Goal: Information Seeking & Learning: Learn about a topic

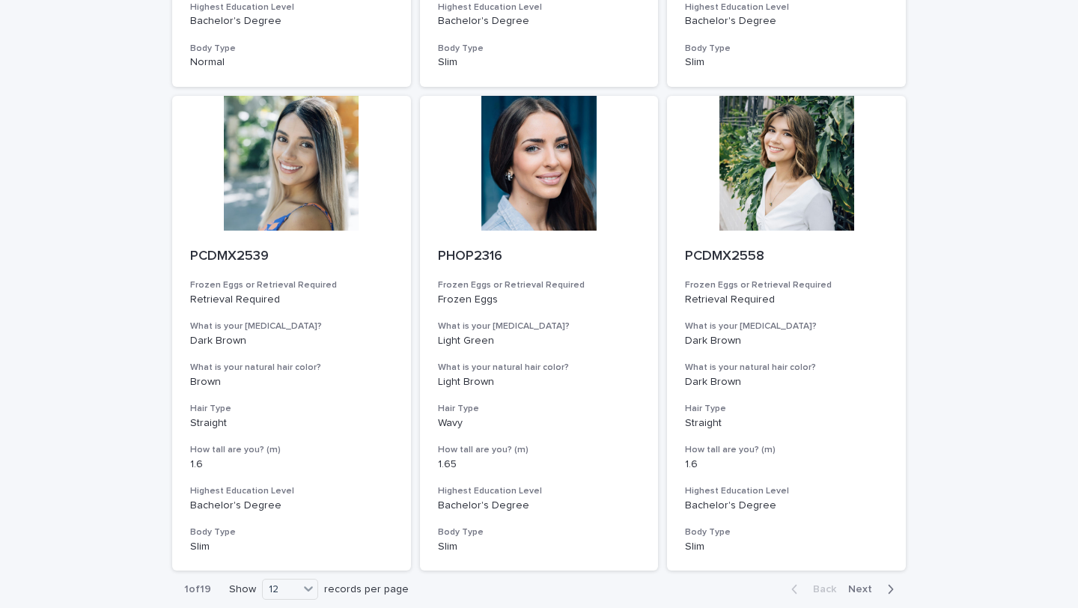
scroll to position [1630, 0]
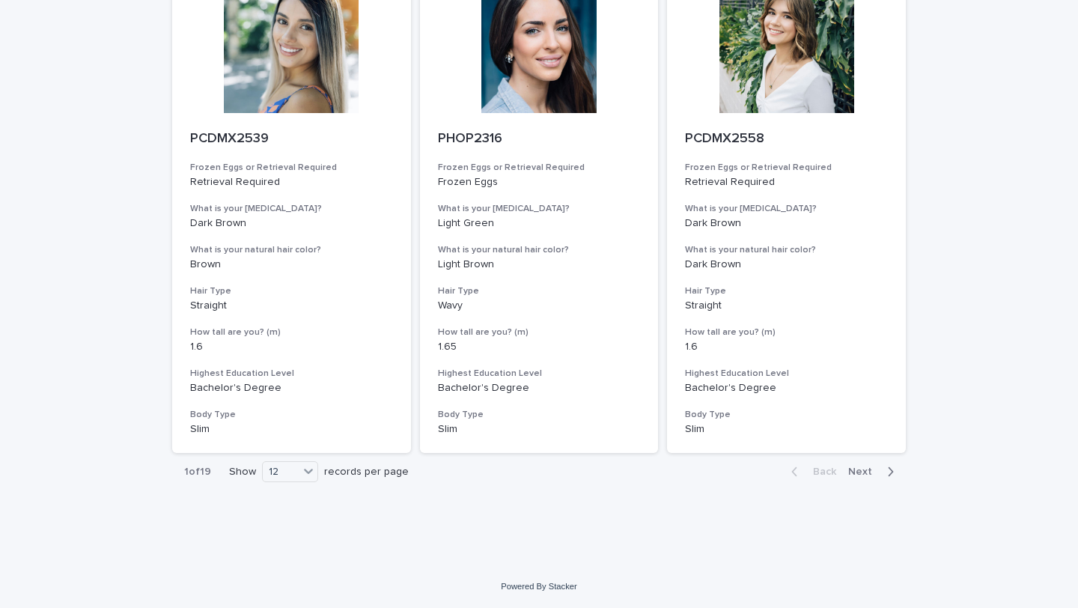
click at [886, 471] on div "button" at bounding box center [887, 471] width 13 height 13
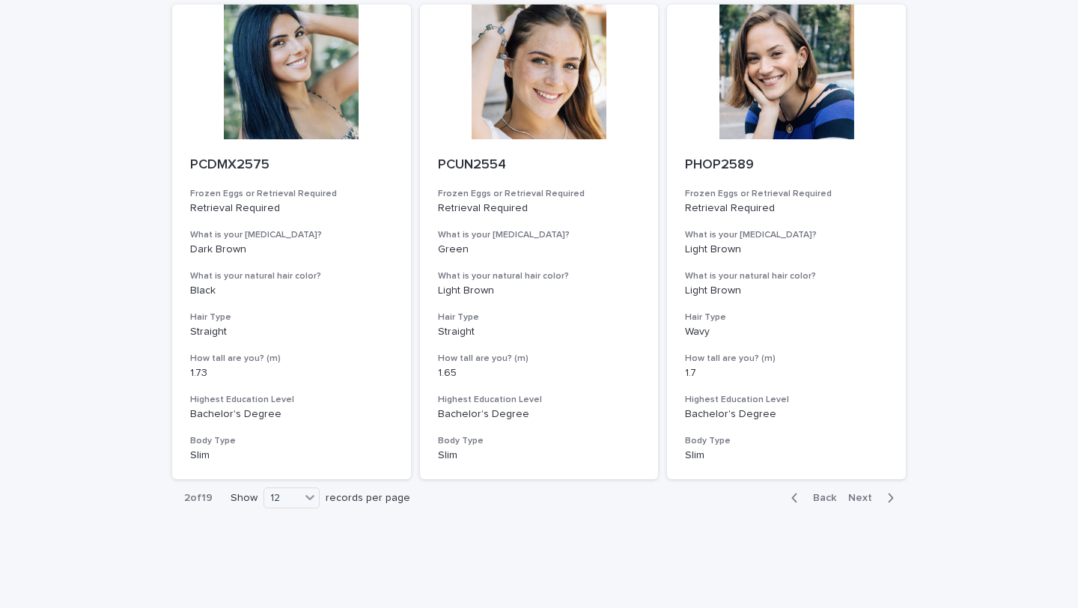
scroll to position [1630, 0]
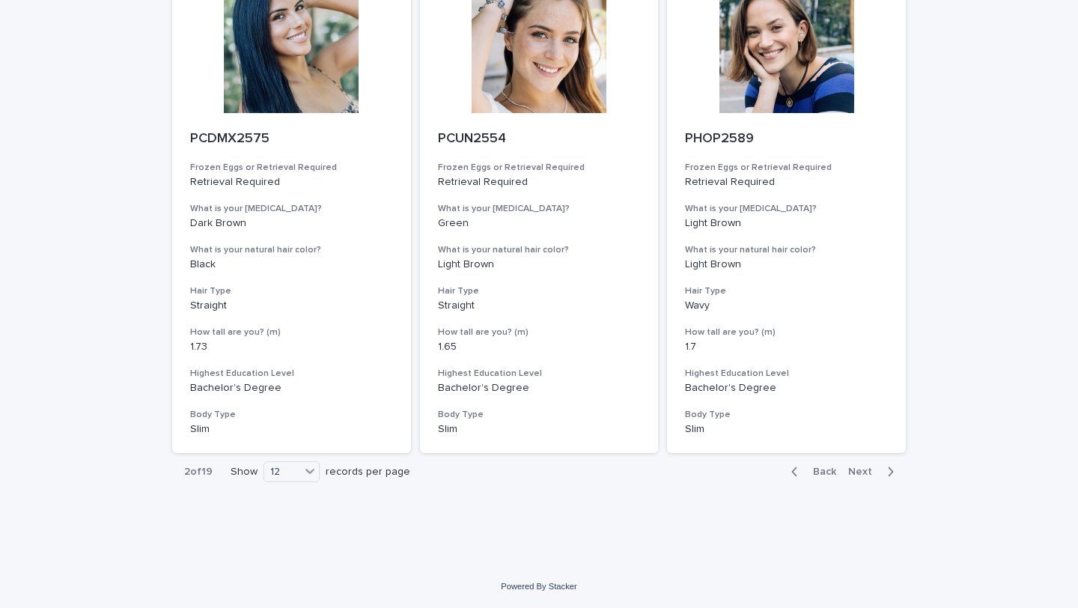
click at [886, 471] on div "button" at bounding box center [887, 471] width 13 height 13
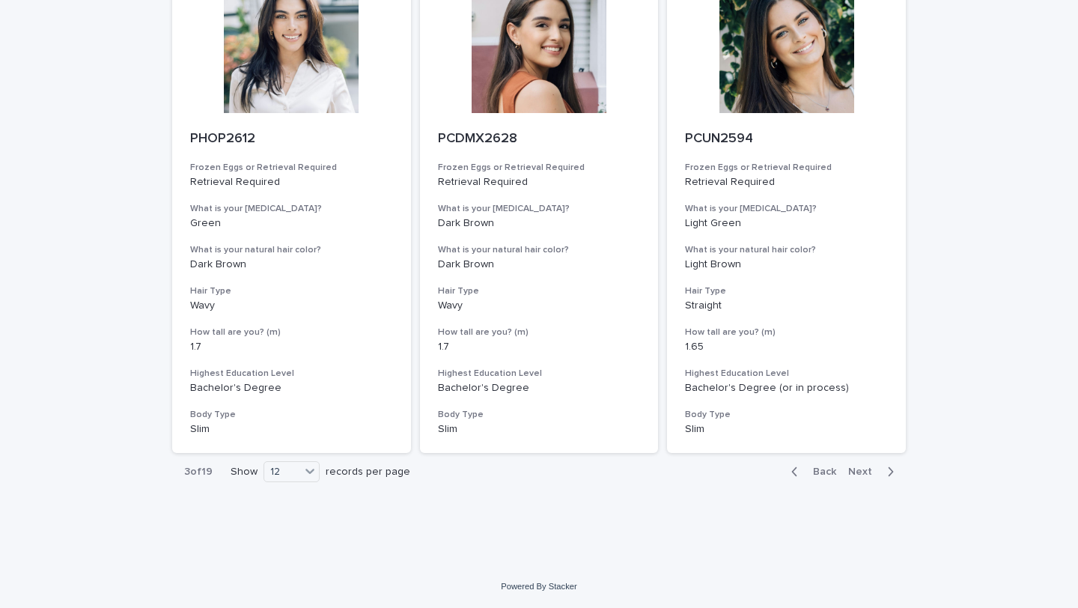
click at [896, 469] on button "Next" at bounding box center [874, 471] width 64 height 13
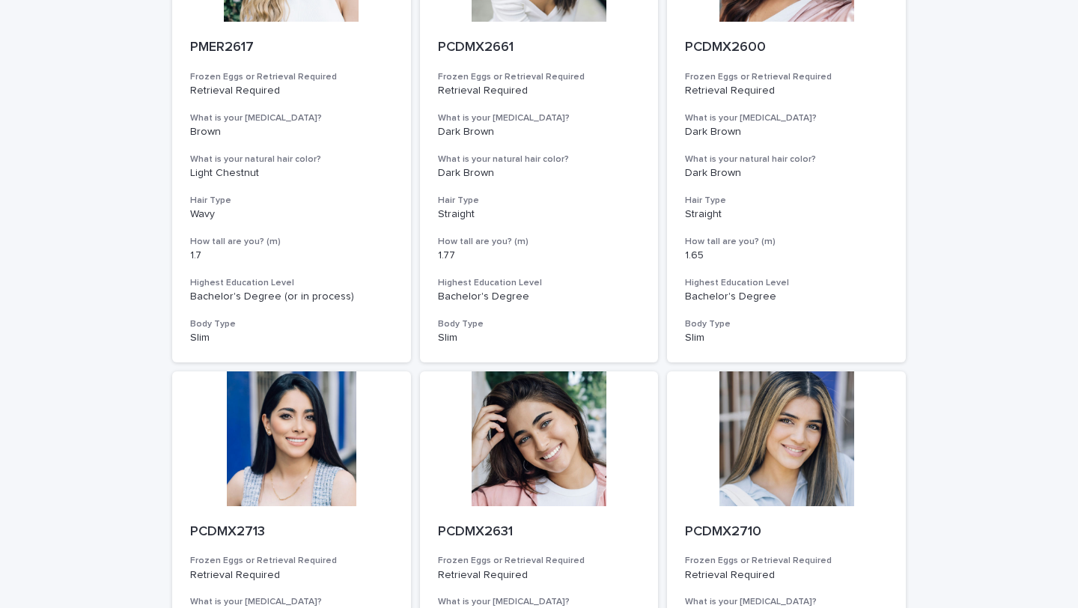
scroll to position [1630, 0]
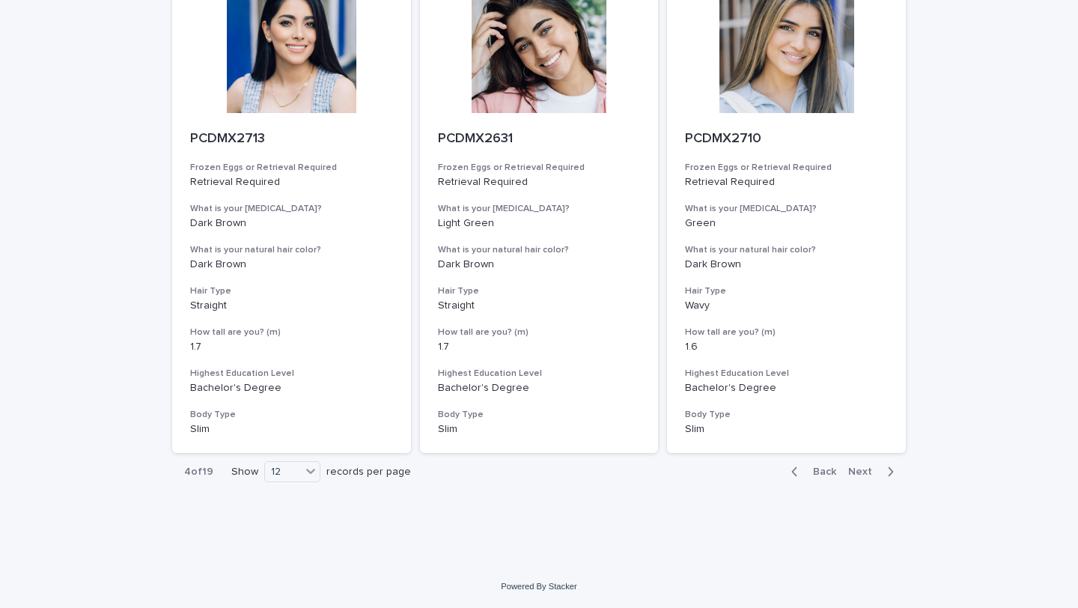
click at [862, 471] on span "Next" at bounding box center [864, 471] width 33 height 10
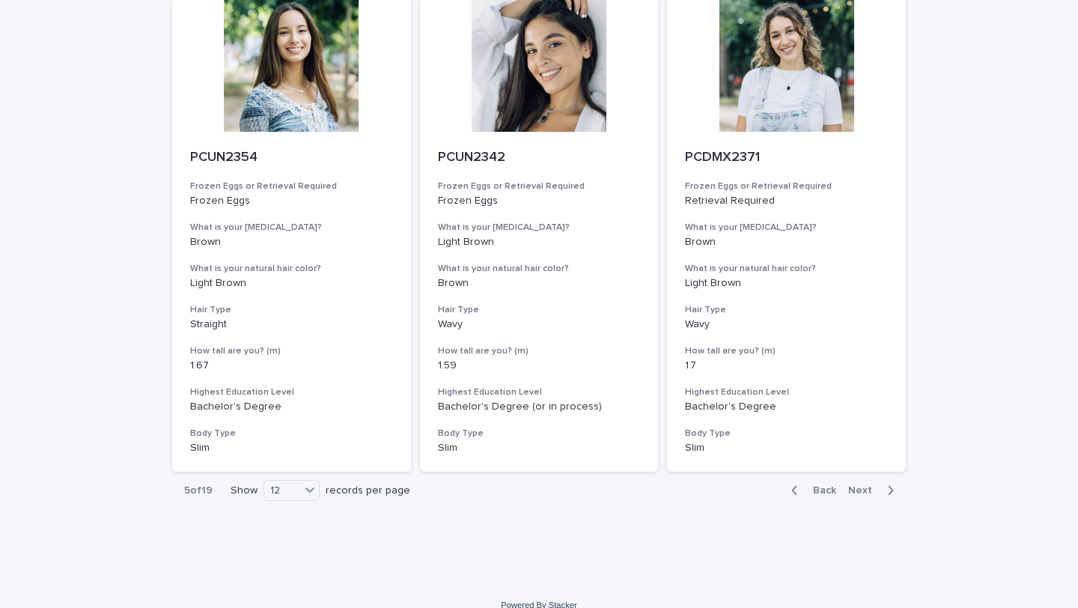
scroll to position [1630, 0]
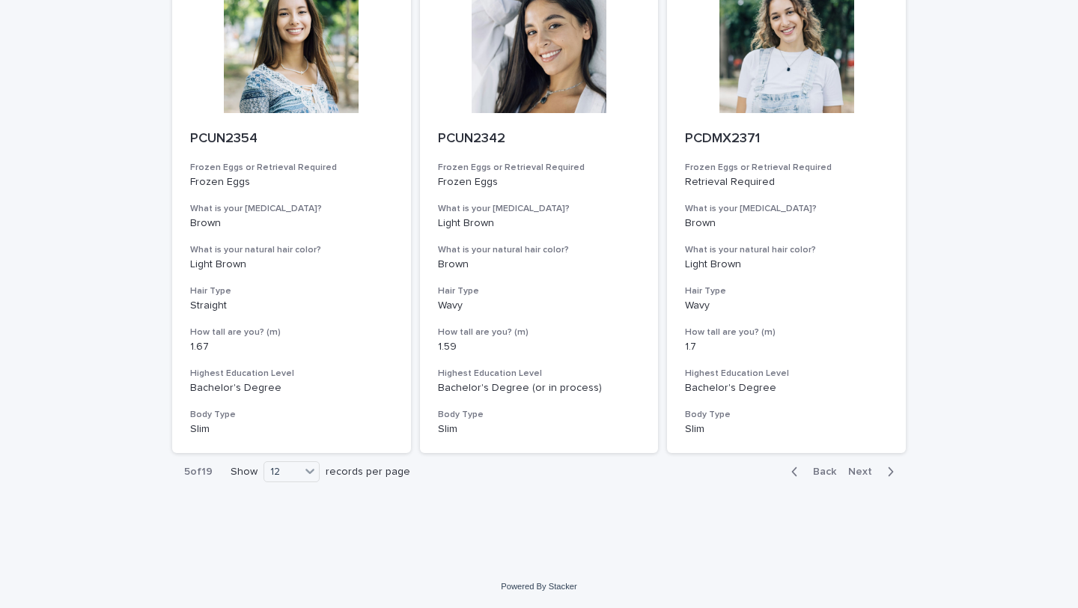
click at [881, 467] on button "Next" at bounding box center [874, 471] width 64 height 13
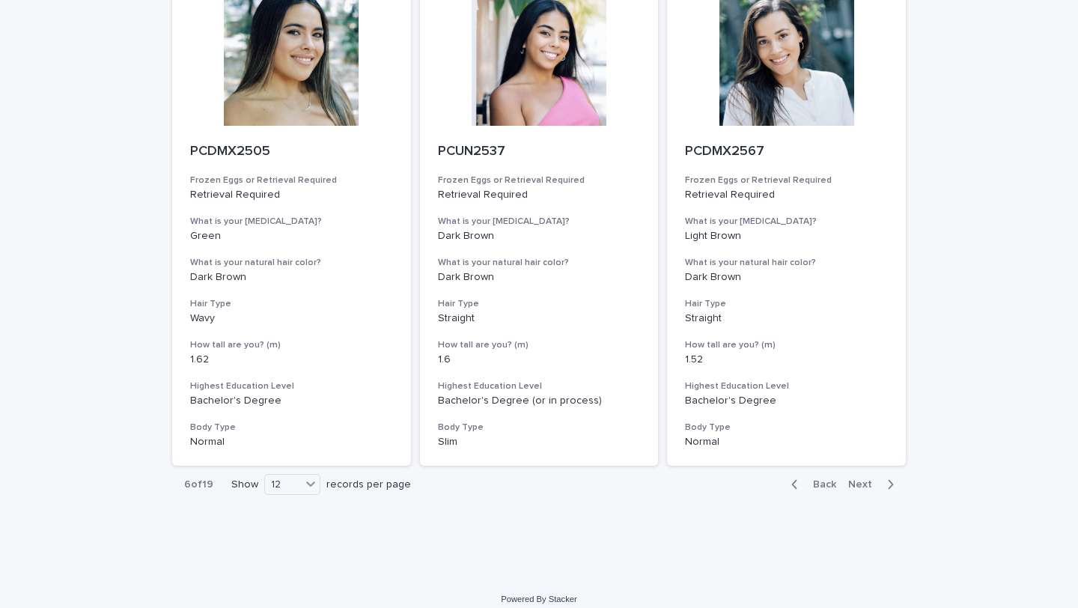
scroll to position [1630, 0]
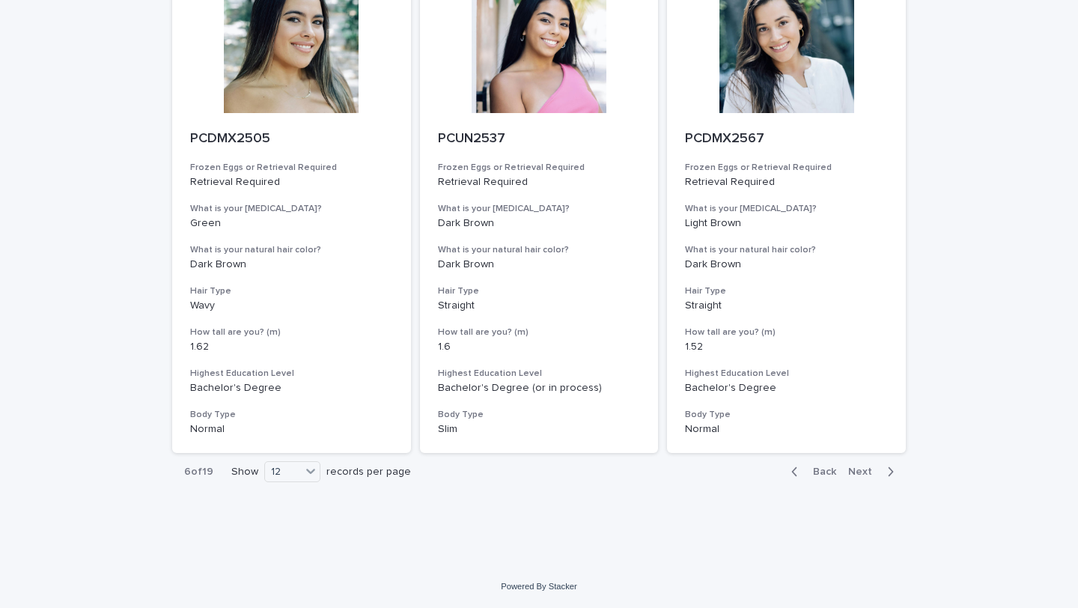
click at [887, 469] on icon "button" at bounding box center [890, 471] width 7 height 13
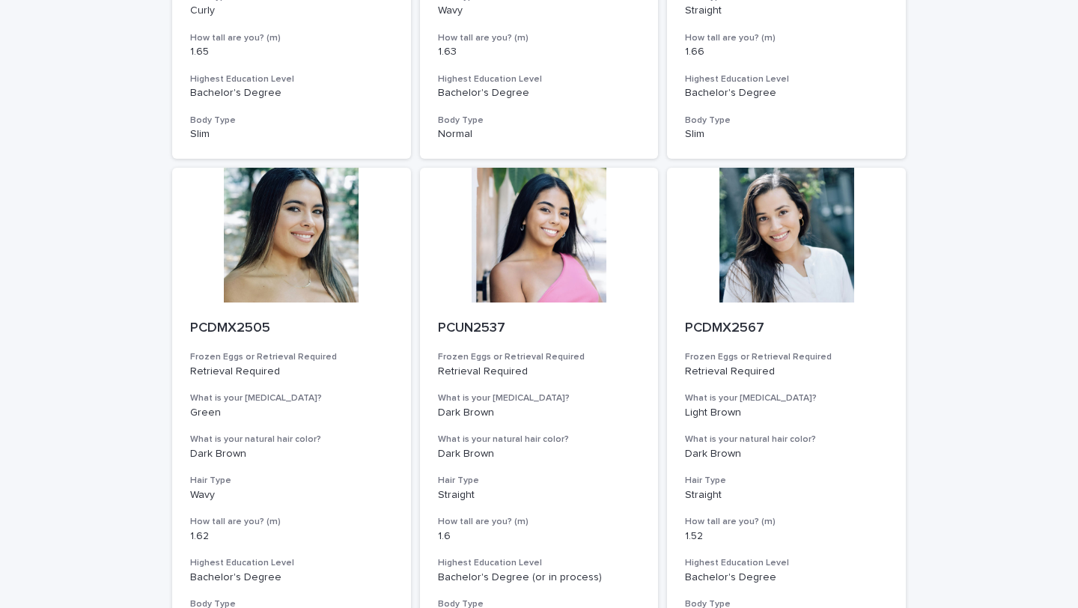
scroll to position [1630, 0]
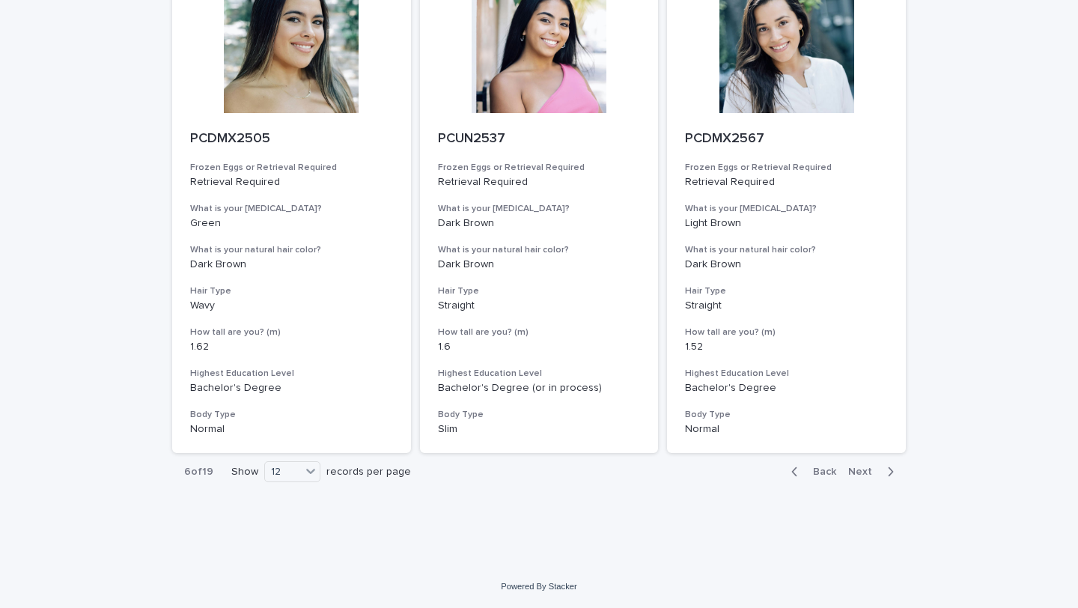
click at [887, 469] on icon "button" at bounding box center [890, 471] width 7 height 13
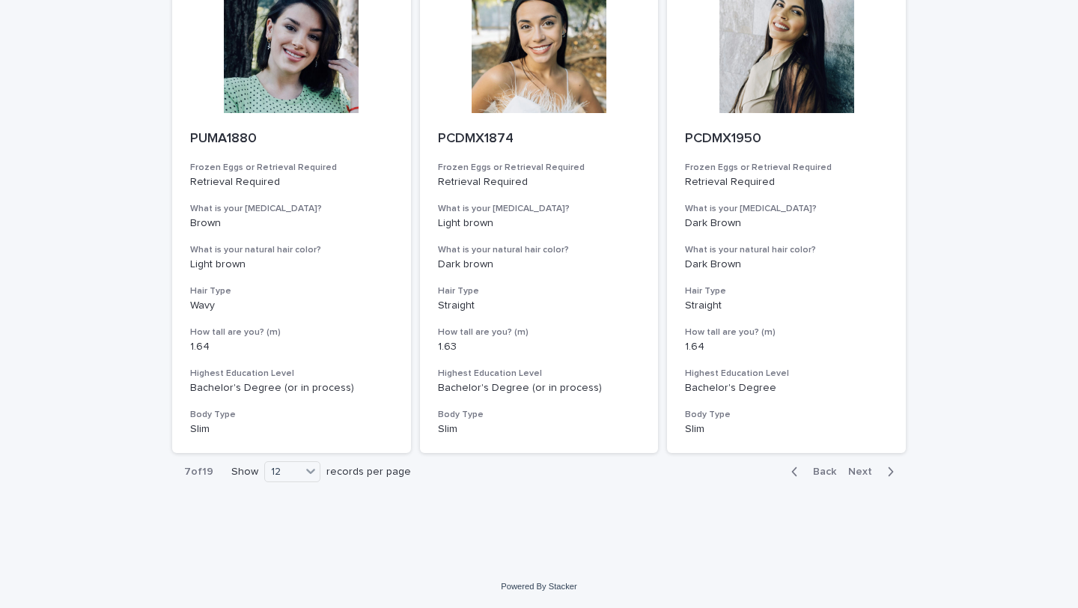
click at [887, 469] on icon "button" at bounding box center [890, 471] width 7 height 13
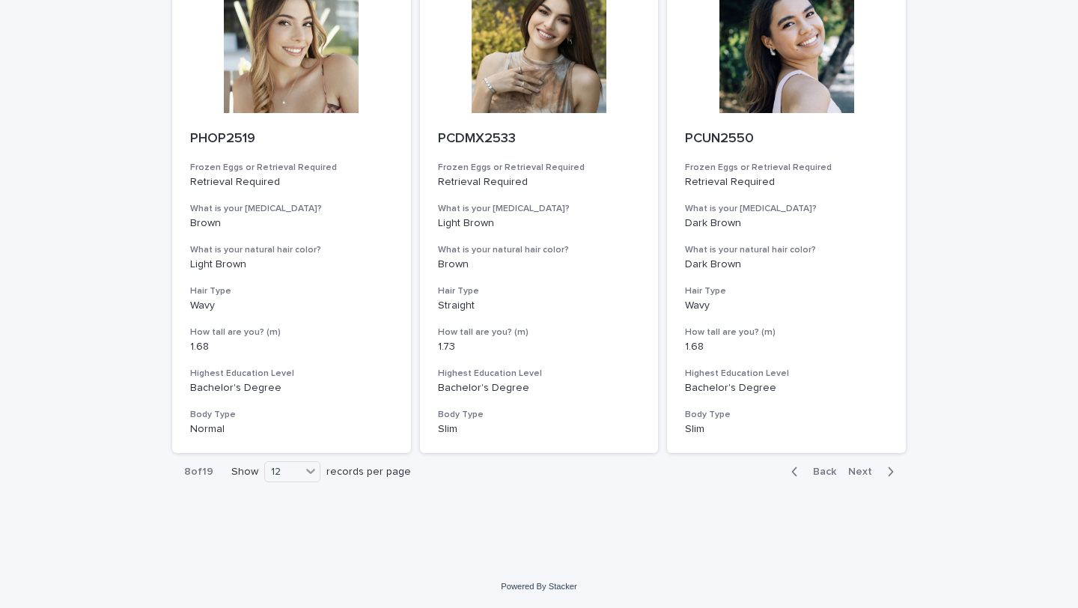
click at [887, 469] on icon "button" at bounding box center [890, 471] width 7 height 13
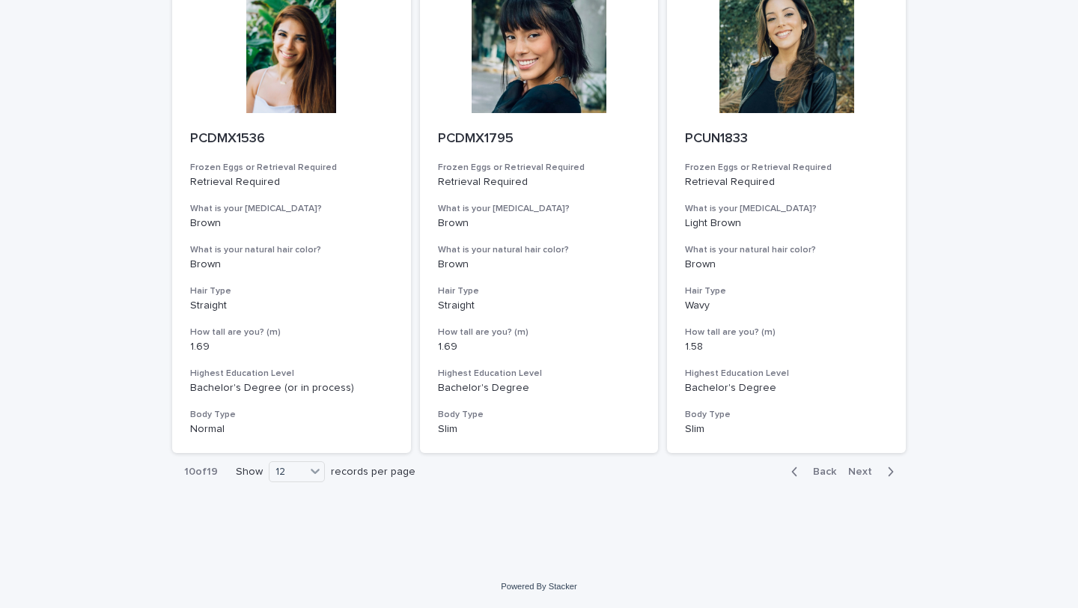
click at [887, 469] on icon "button" at bounding box center [890, 471] width 7 height 13
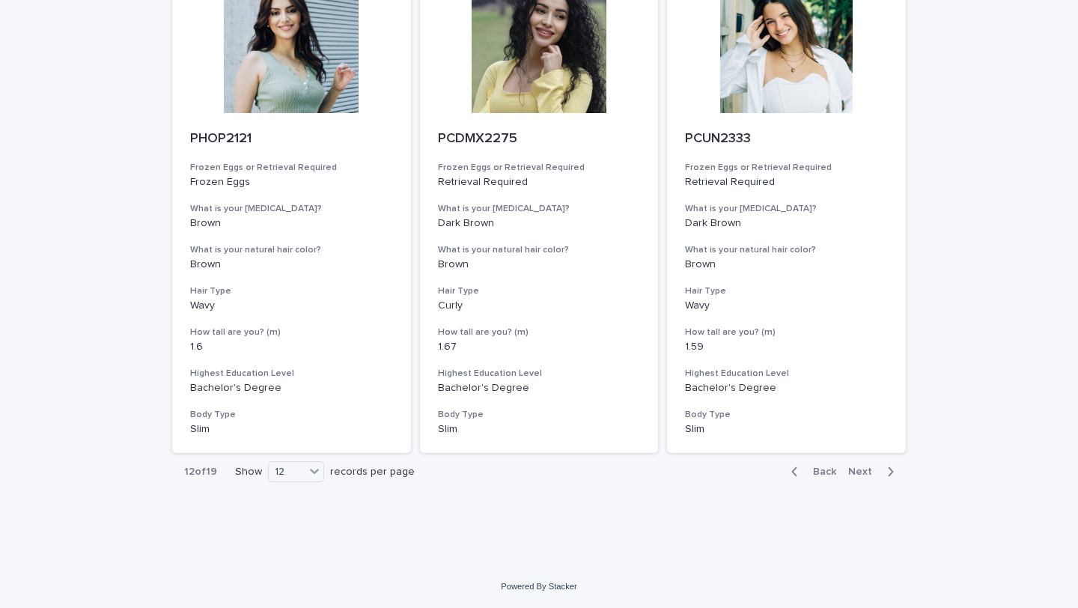
click at [887, 469] on icon "button" at bounding box center [890, 471] width 7 height 13
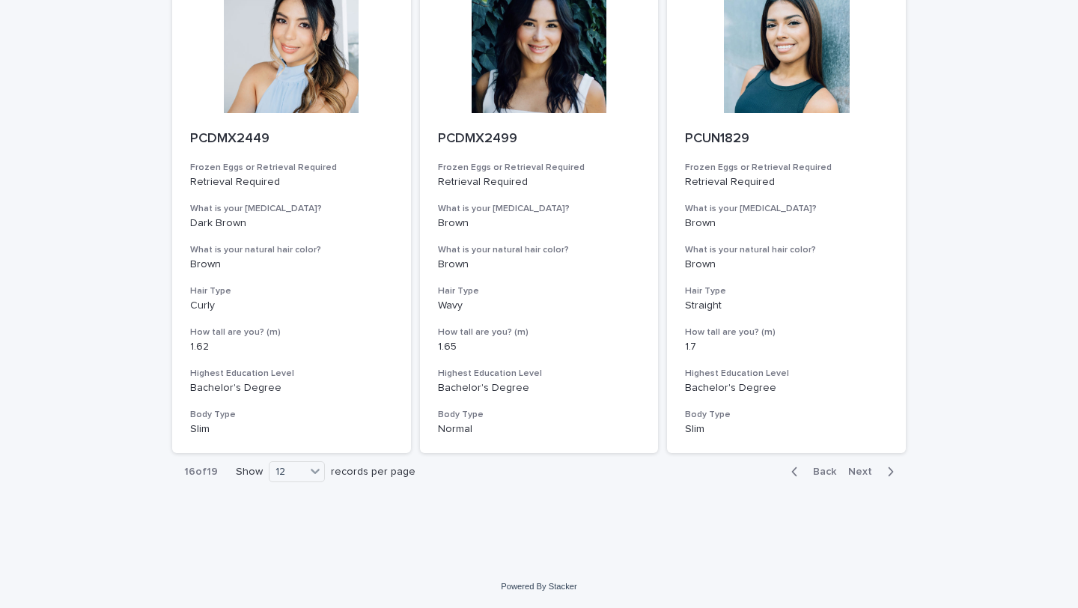
click at [887, 469] on icon "button" at bounding box center [890, 471] width 7 height 13
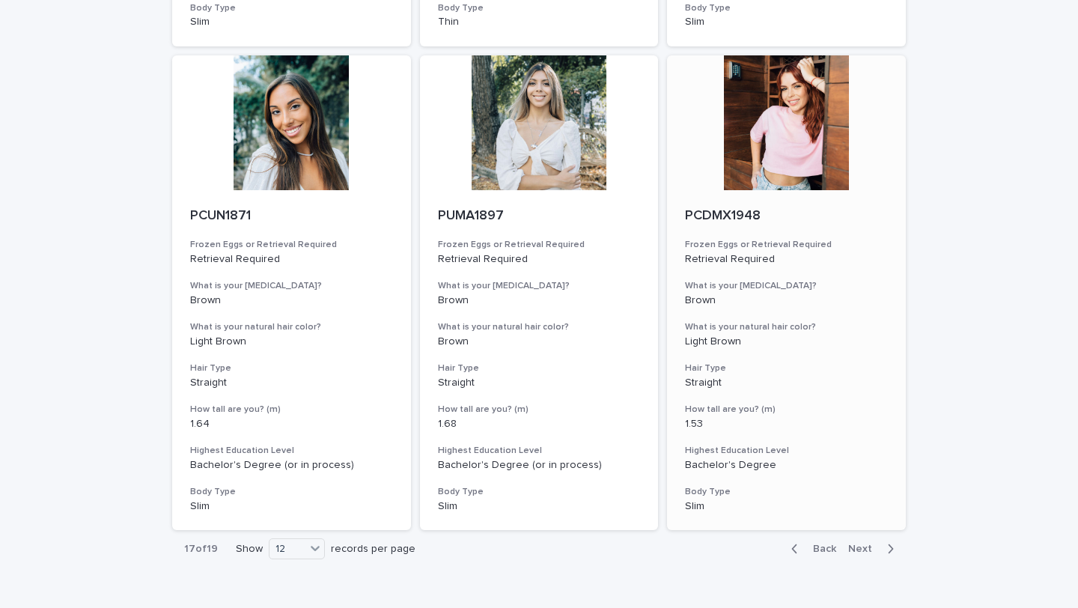
scroll to position [1630, 0]
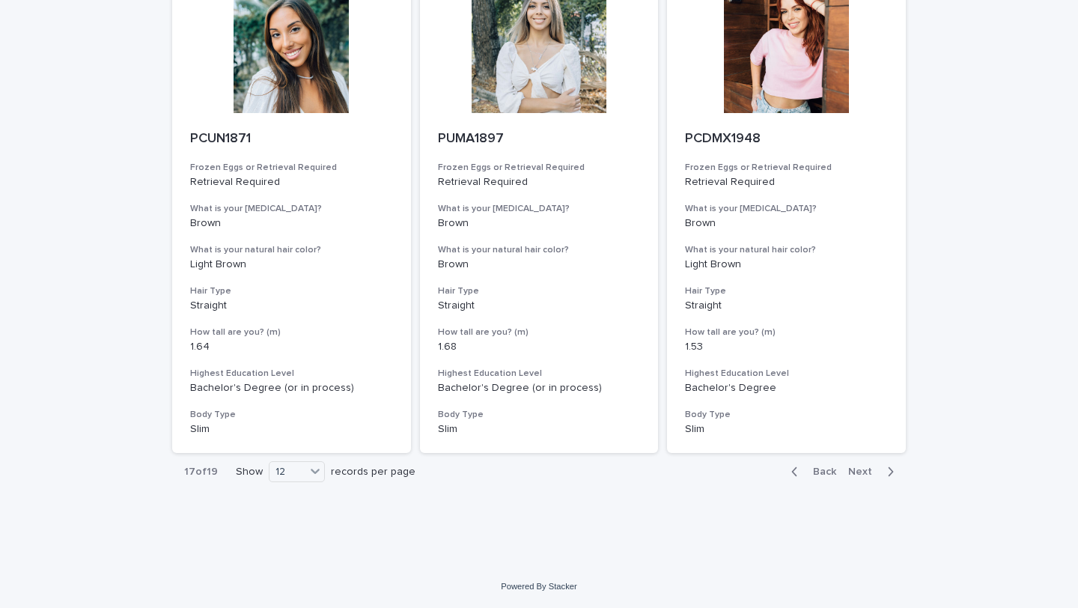
click at [877, 472] on span "Next" at bounding box center [864, 471] width 33 height 10
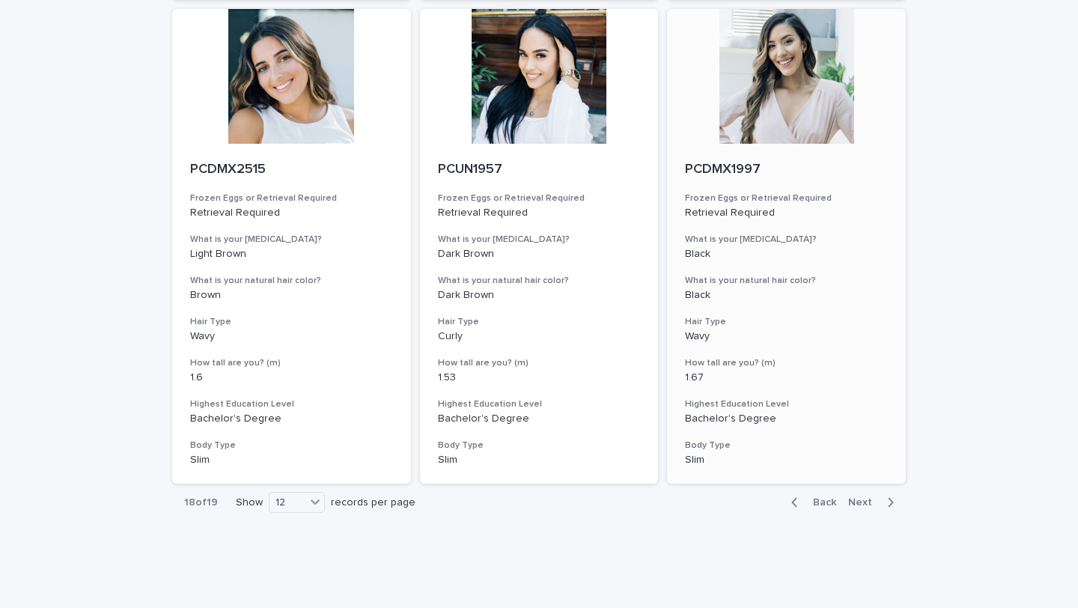
scroll to position [1630, 0]
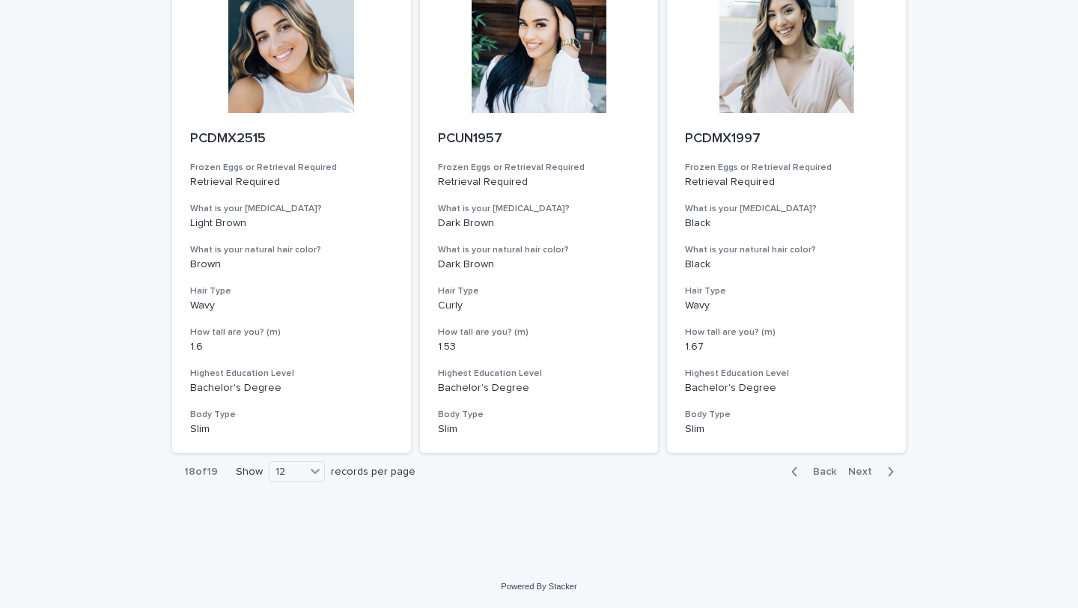
click at [881, 474] on div "button" at bounding box center [887, 471] width 13 height 13
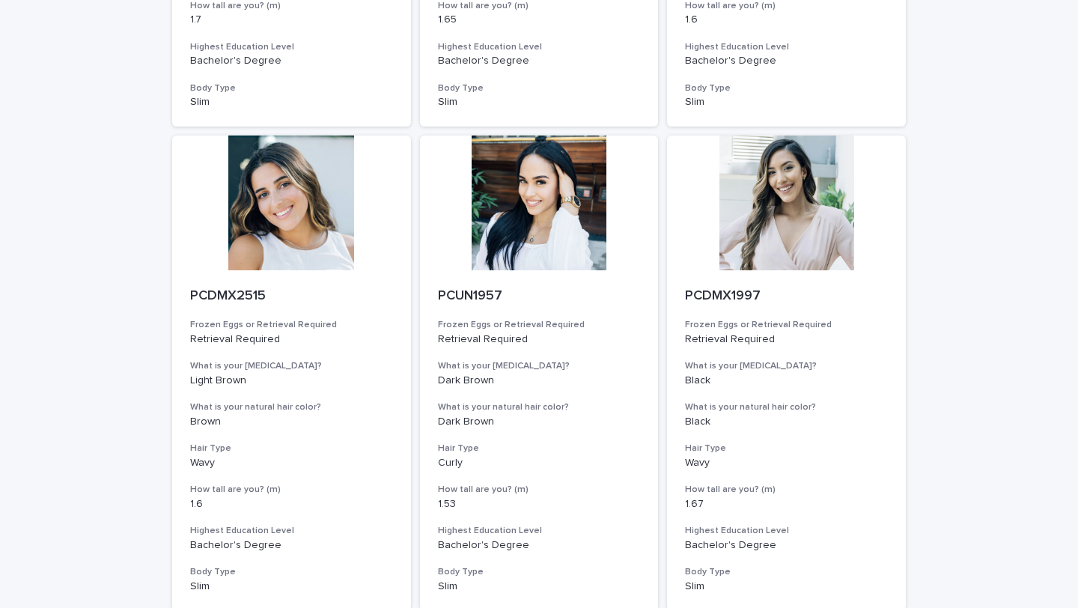
scroll to position [1630, 0]
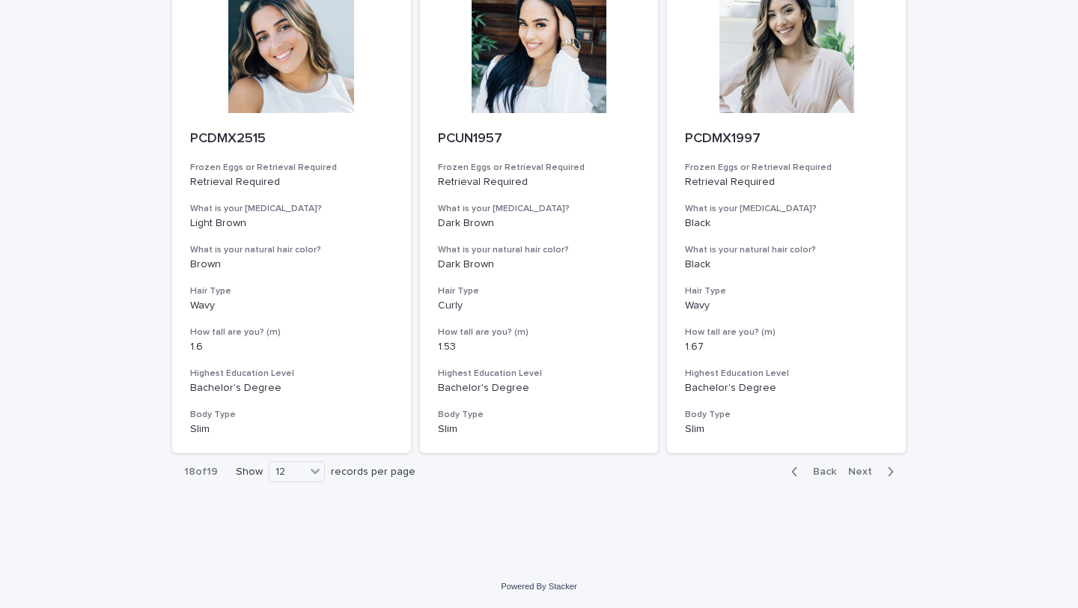
click at [820, 470] on span "Back" at bounding box center [820, 471] width 32 height 10
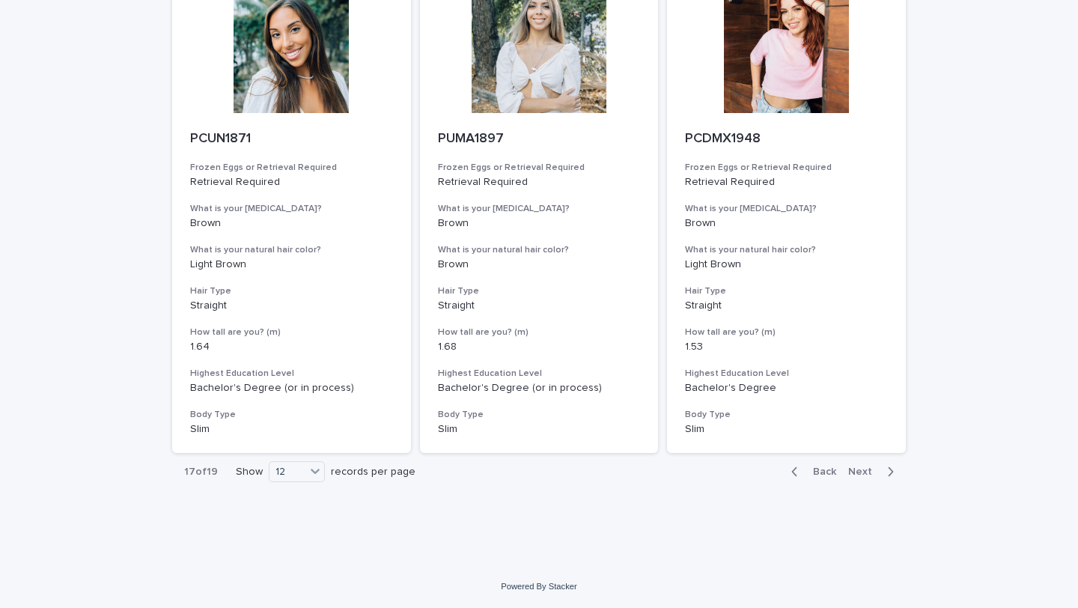
click at [817, 471] on span "Back" at bounding box center [820, 471] width 32 height 10
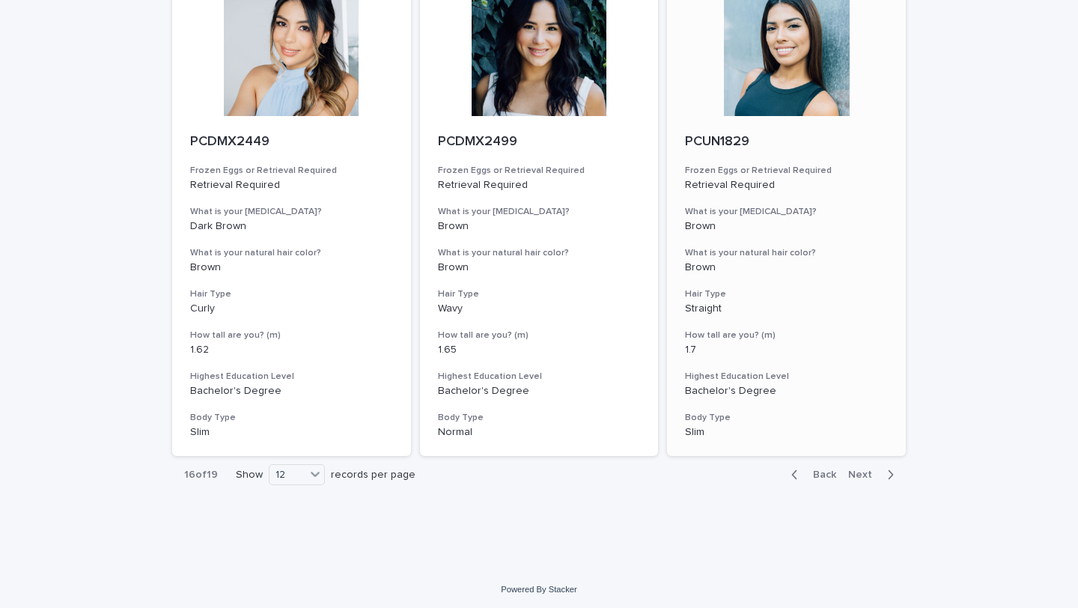
scroll to position [1630, 0]
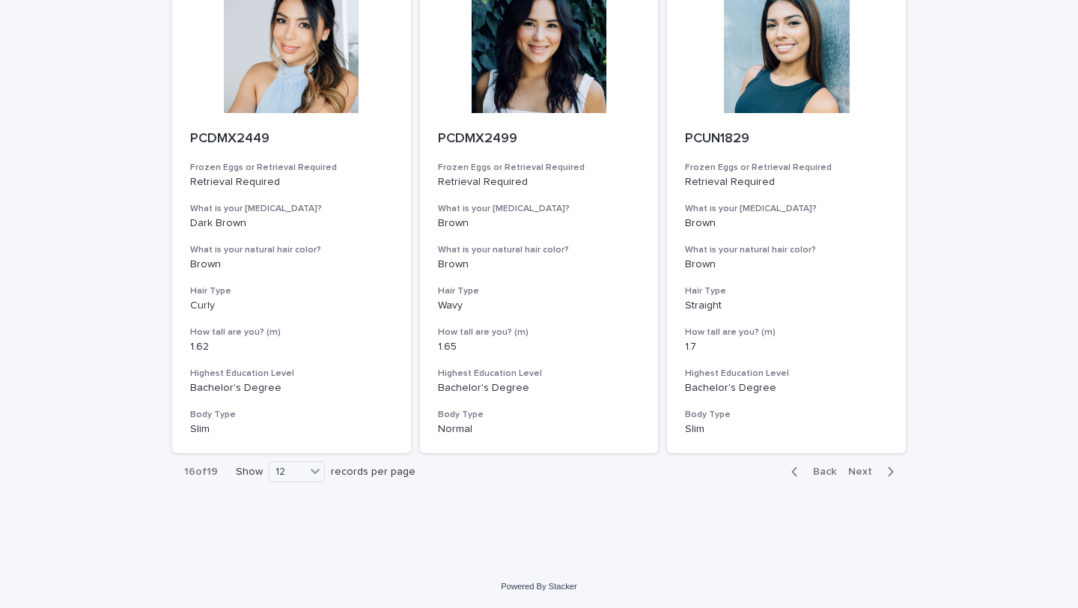
click at [856, 478] on button "Next" at bounding box center [874, 471] width 64 height 13
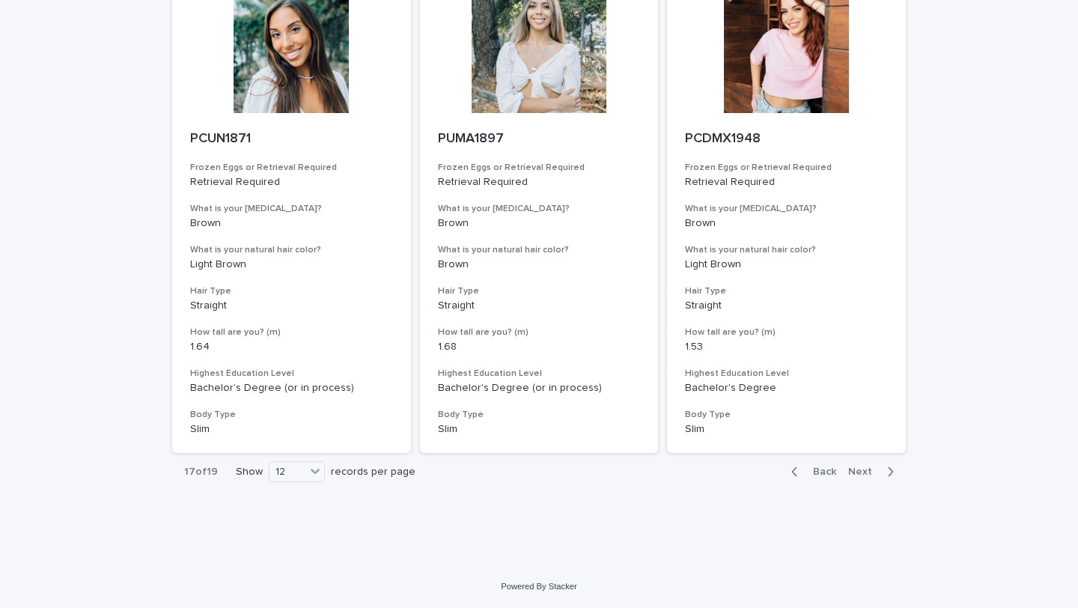
click at [855, 473] on span "Next" at bounding box center [864, 471] width 33 height 10
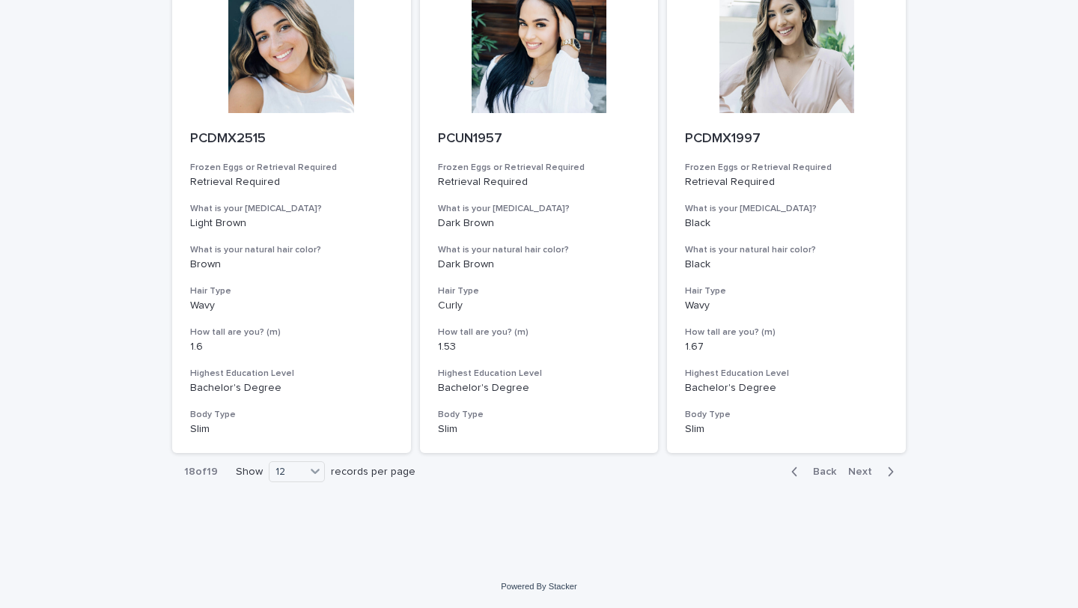
click at [855, 473] on span "Next" at bounding box center [864, 471] width 33 height 10
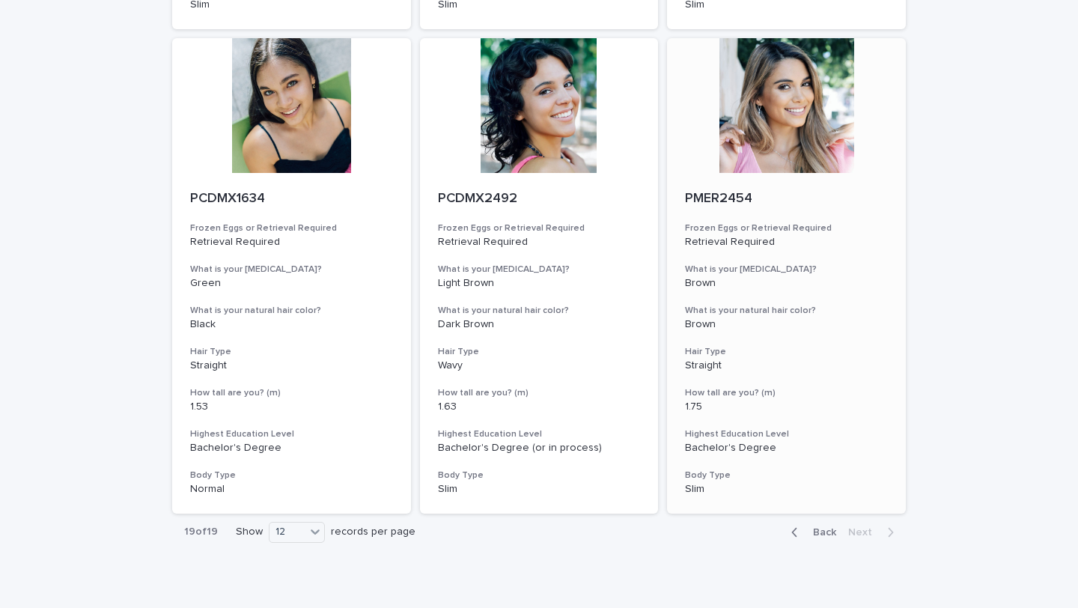
scroll to position [1146, 0]
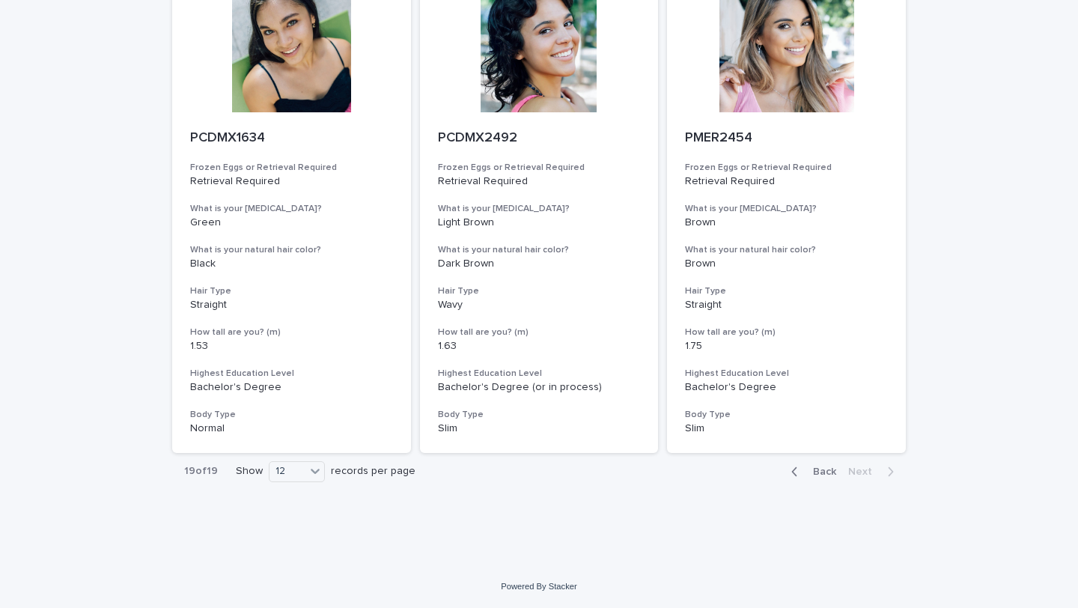
click at [793, 472] on icon "button" at bounding box center [794, 471] width 7 height 13
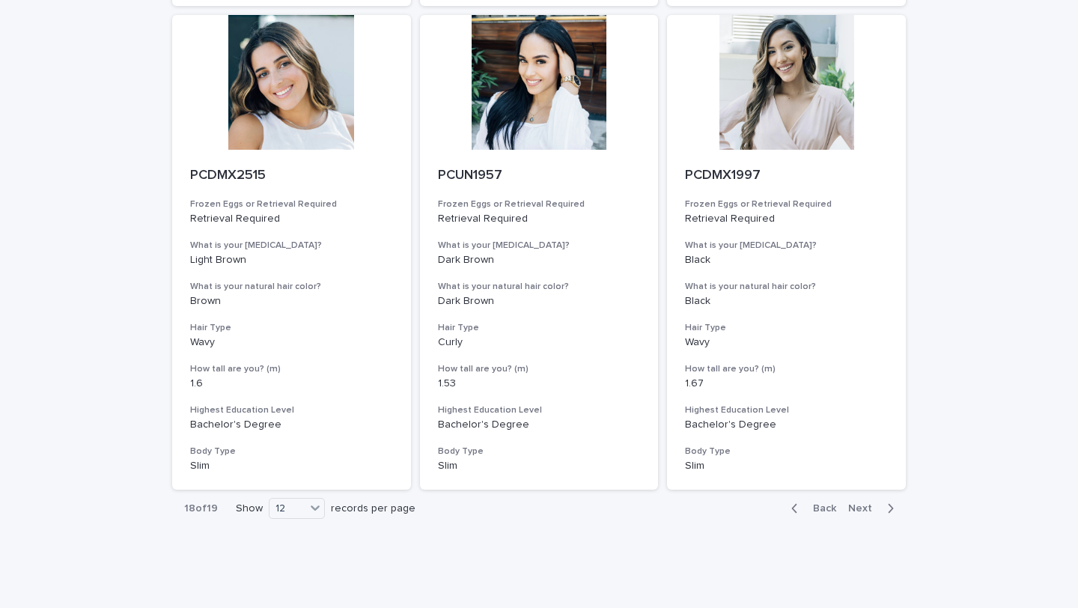
scroll to position [1630, 0]
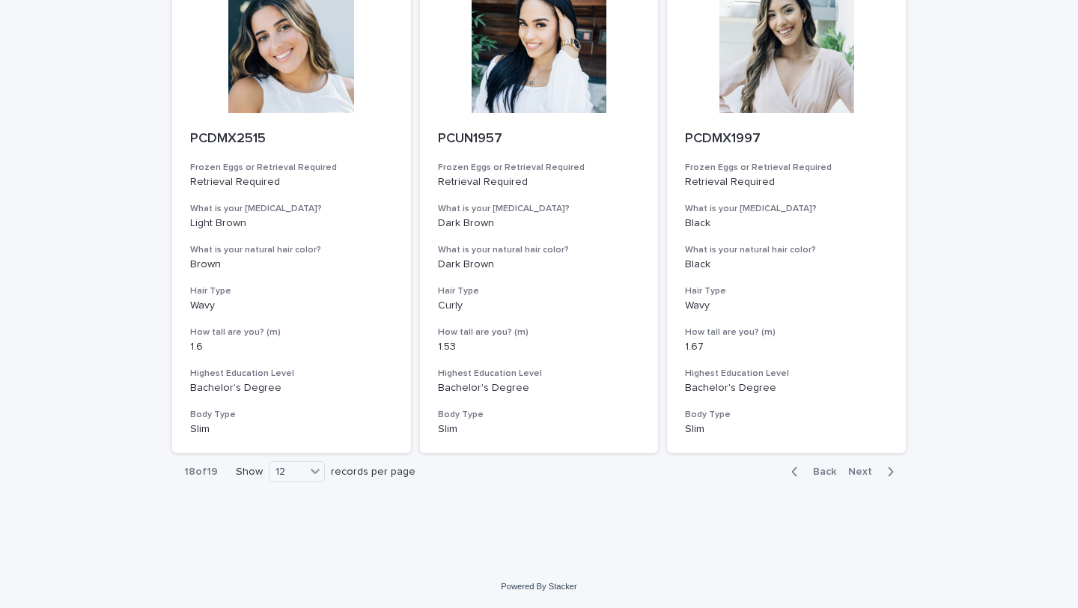
click at [814, 465] on button "Back" at bounding box center [810, 471] width 63 height 13
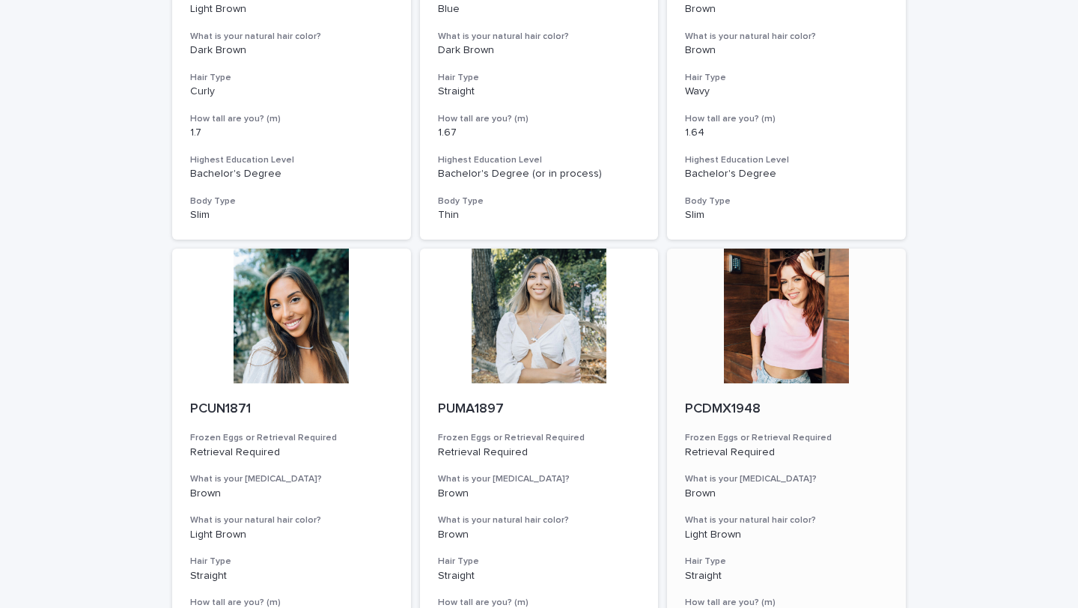
scroll to position [1630, 0]
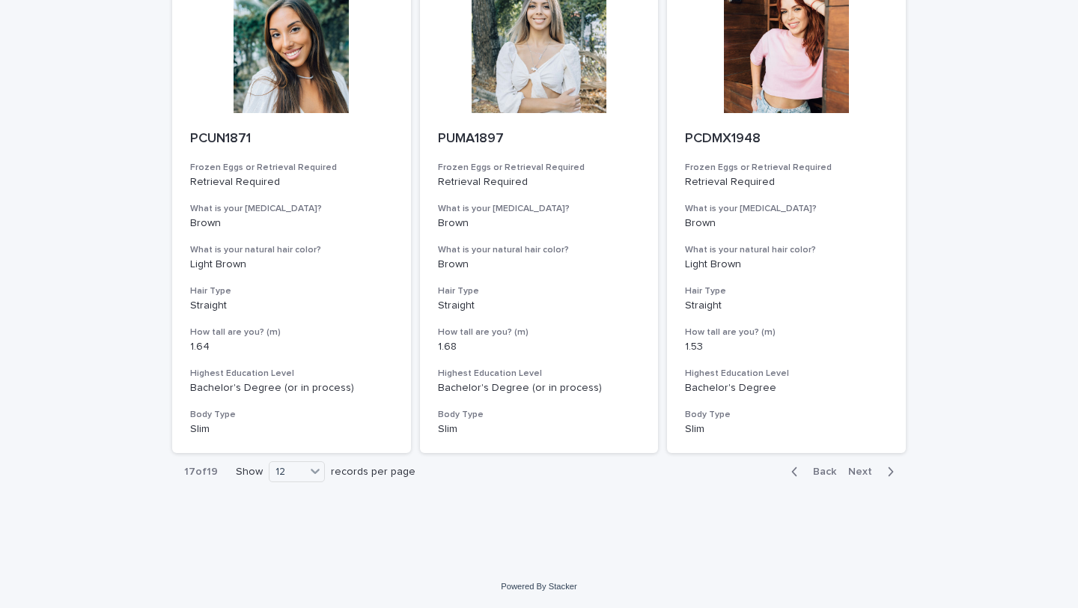
click at [815, 468] on span "Back" at bounding box center [820, 471] width 32 height 10
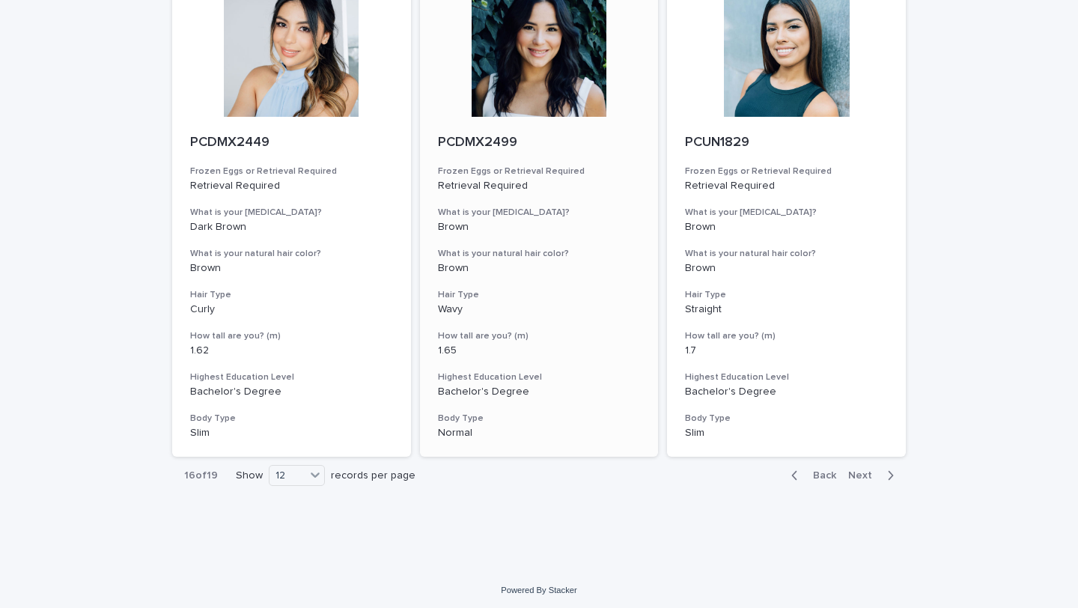
scroll to position [1630, 0]
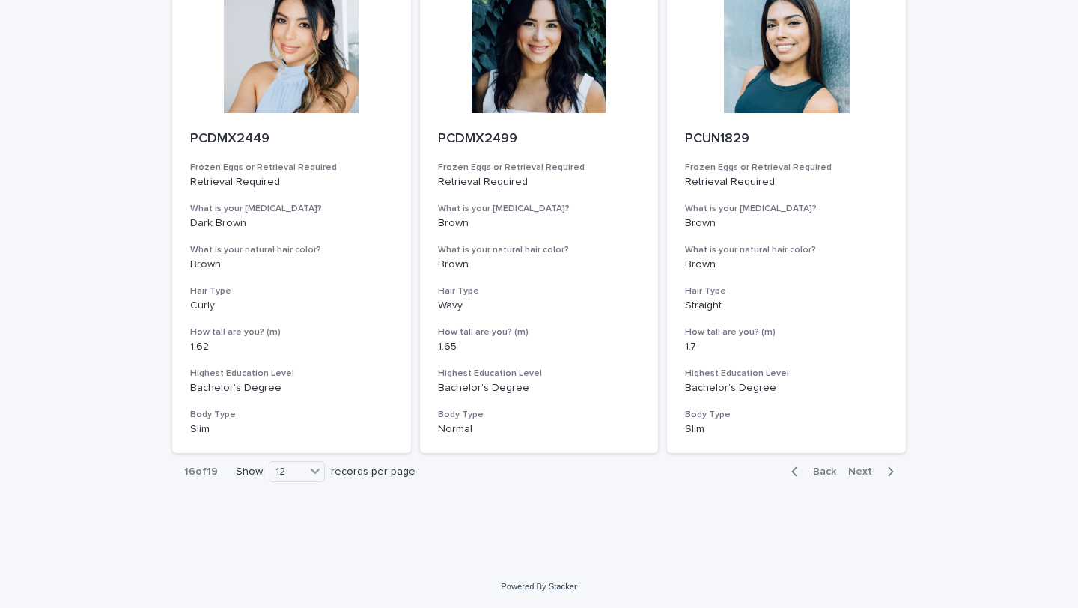
click at [819, 467] on span "Back" at bounding box center [820, 471] width 32 height 10
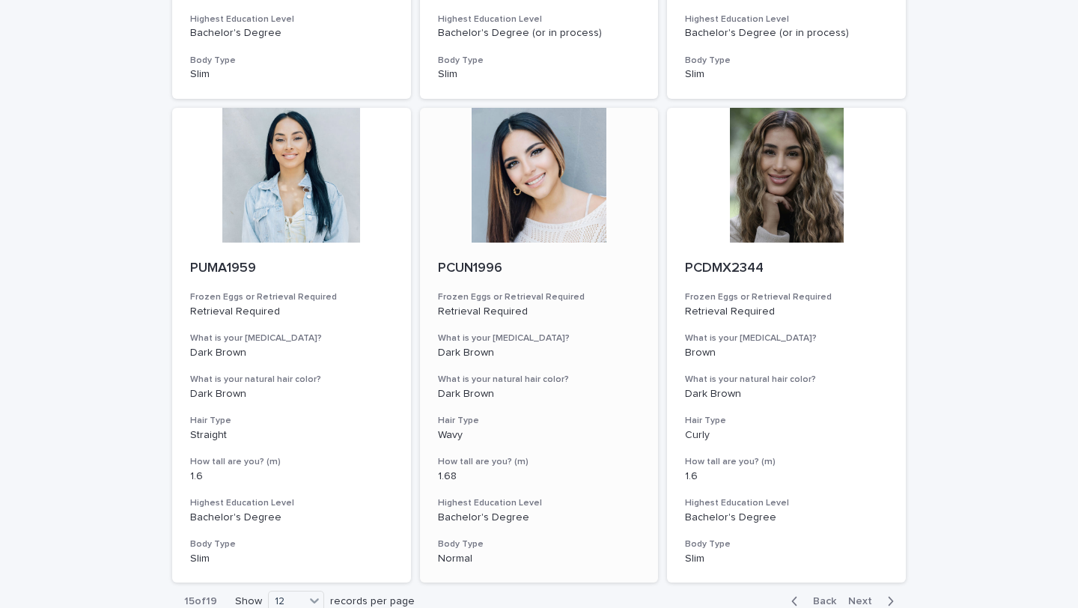
scroll to position [1630, 0]
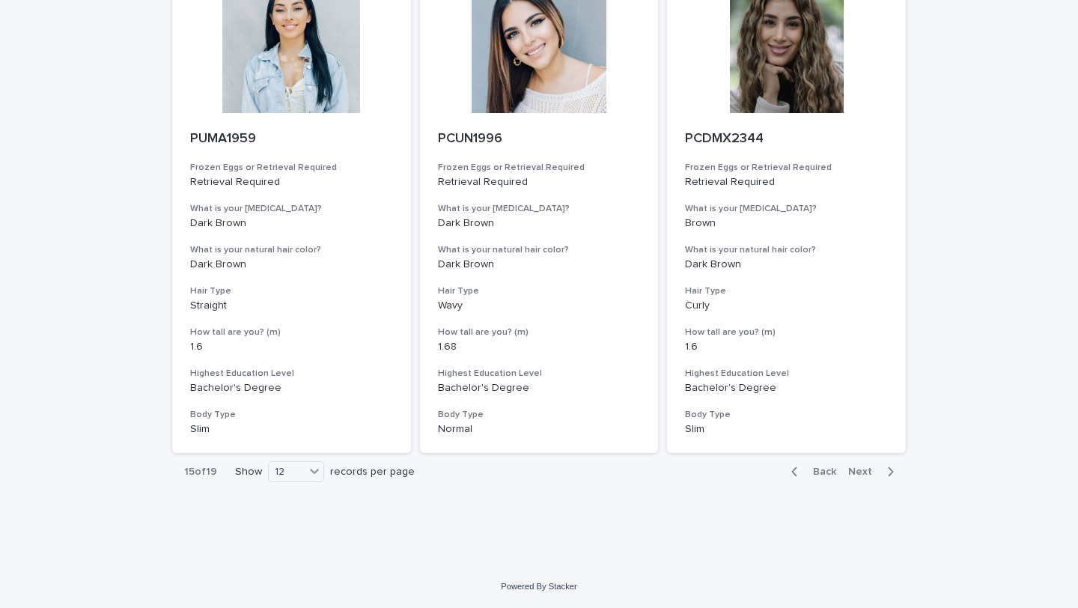
click at [809, 472] on span "Back" at bounding box center [820, 471] width 32 height 10
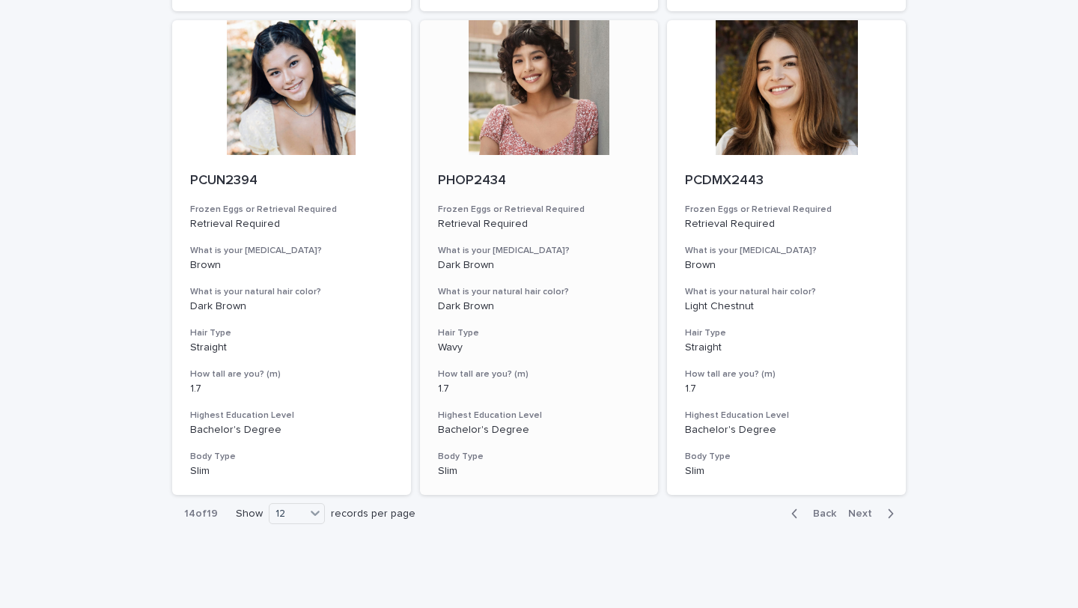
scroll to position [1630, 0]
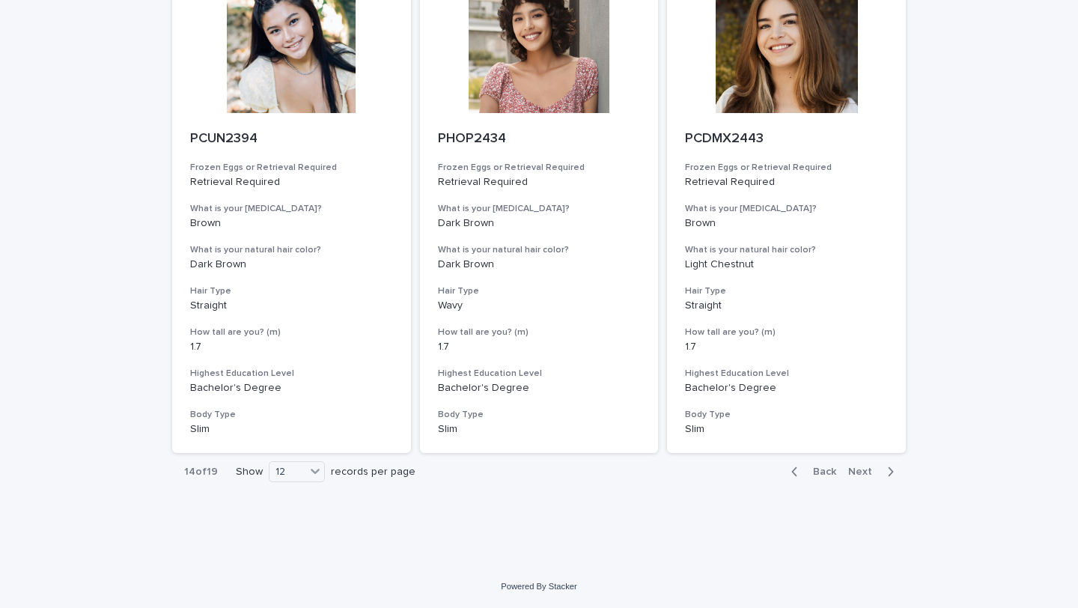
click at [825, 464] on div "Back Next" at bounding box center [842, 471] width 127 height 37
click at [823, 478] on button "Back" at bounding box center [810, 471] width 63 height 13
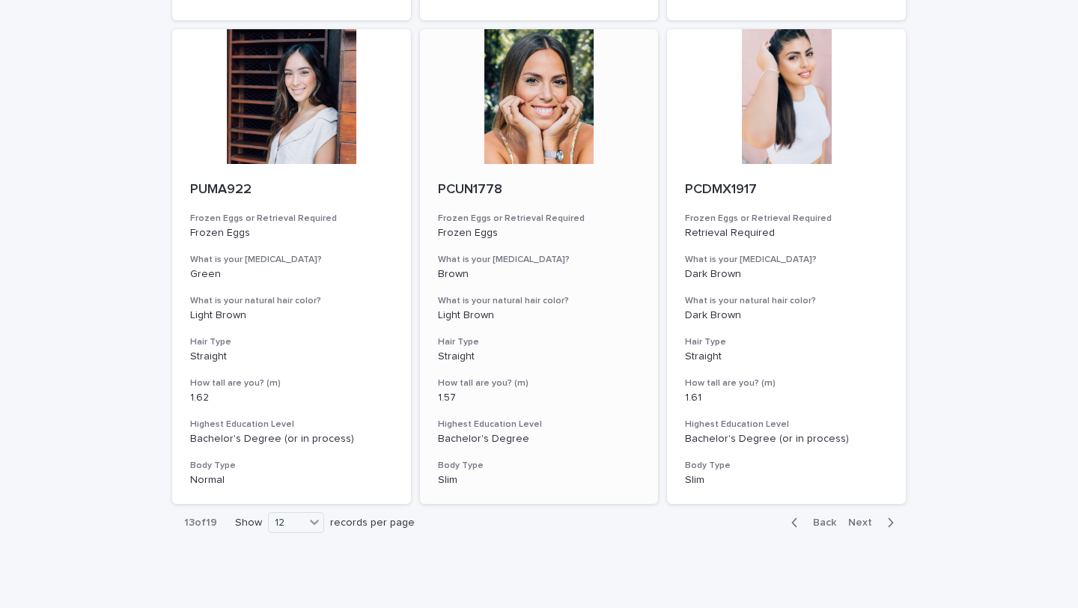
scroll to position [1630, 0]
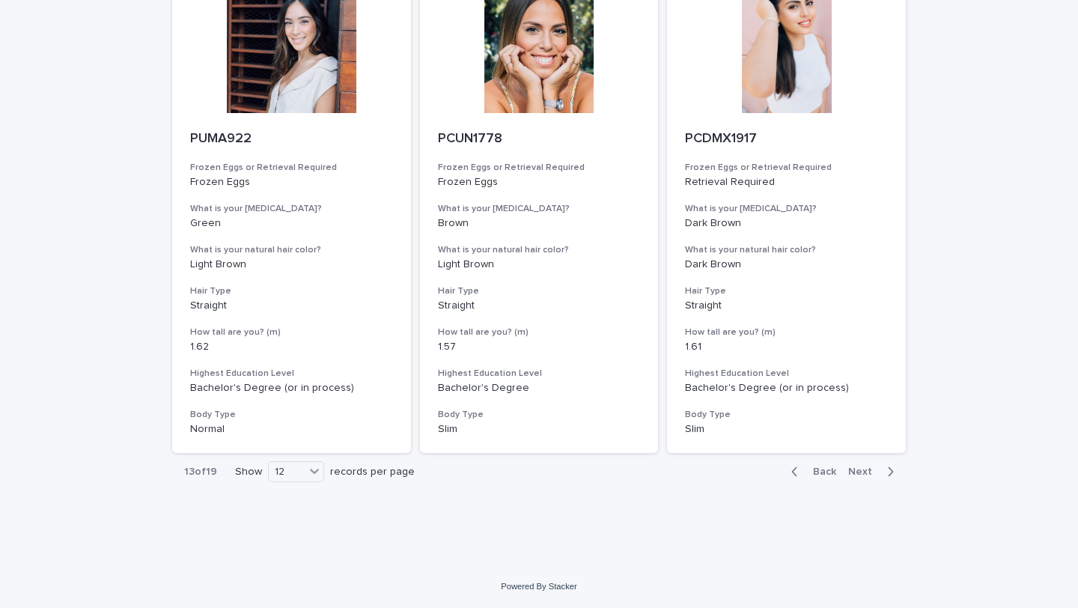
click at [807, 469] on span "Back" at bounding box center [820, 471] width 32 height 10
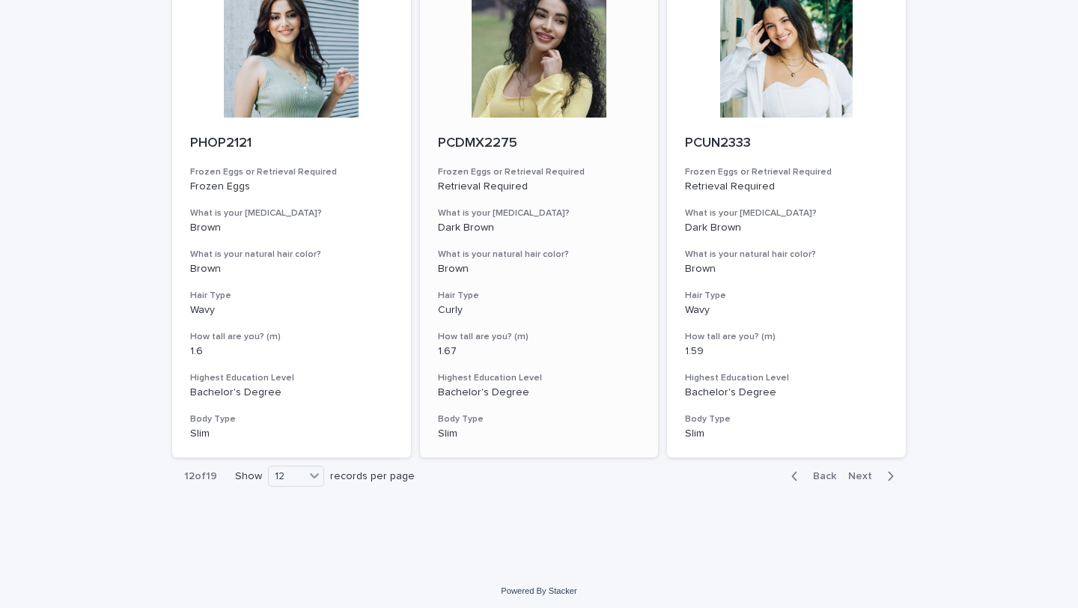
scroll to position [1630, 0]
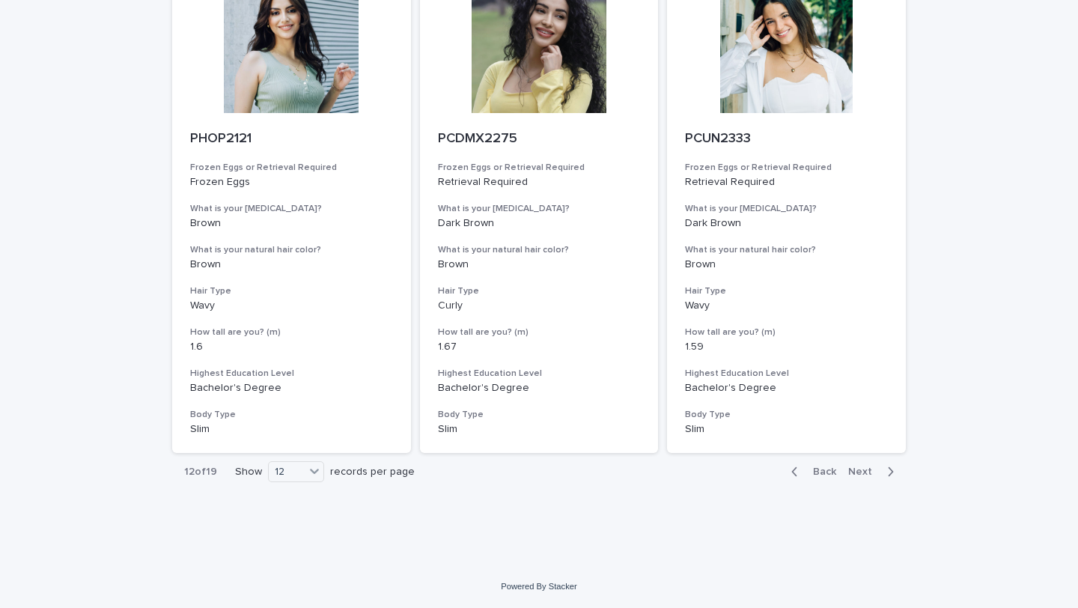
click at [817, 471] on span "Back" at bounding box center [820, 471] width 32 height 10
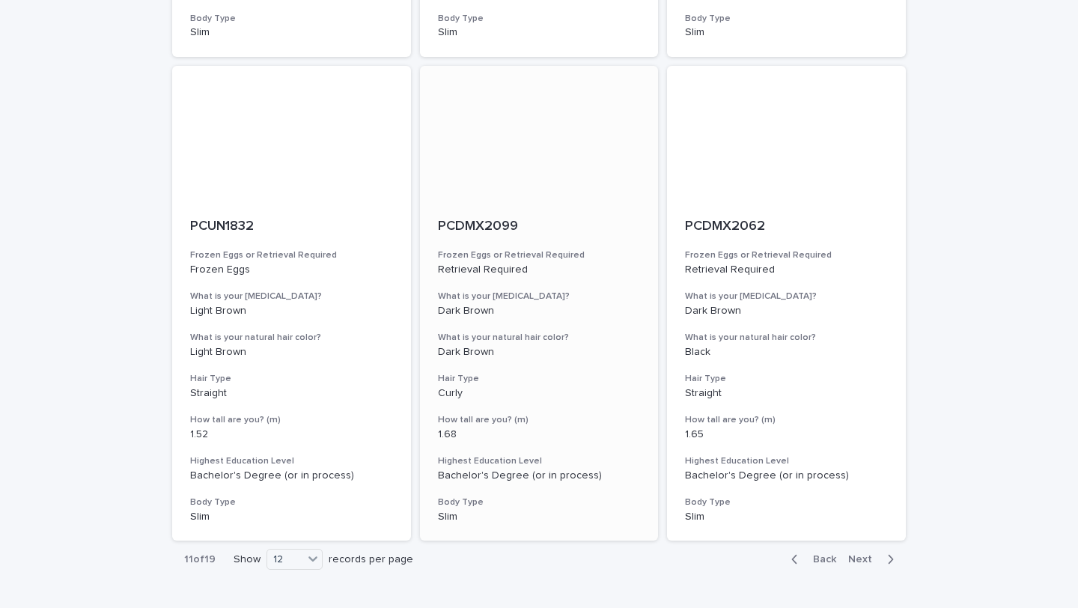
scroll to position [1630, 0]
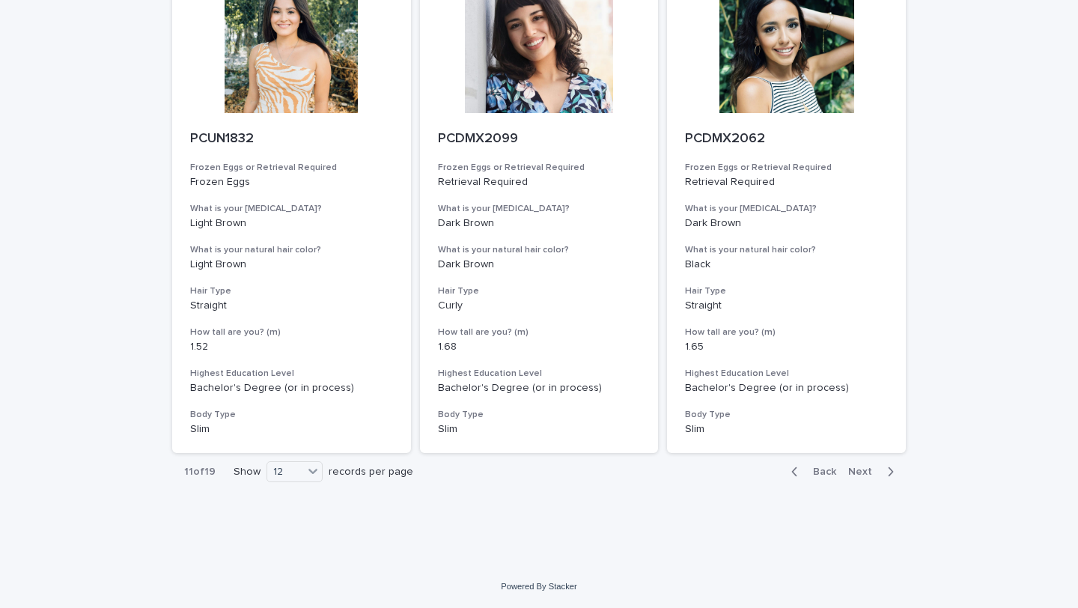
click at [823, 475] on span "Back" at bounding box center [820, 471] width 32 height 10
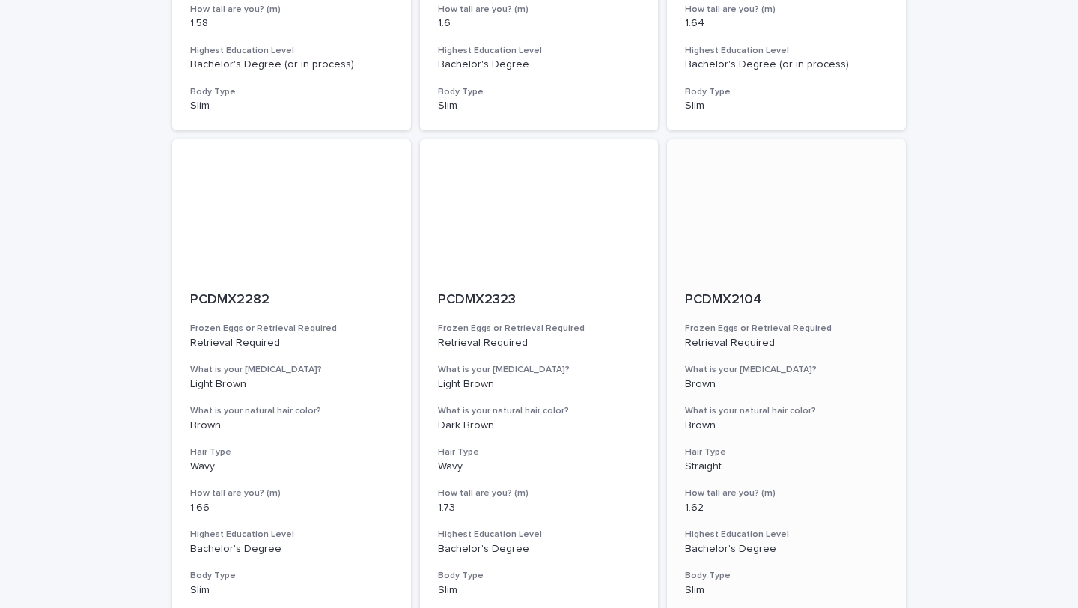
scroll to position [1630, 0]
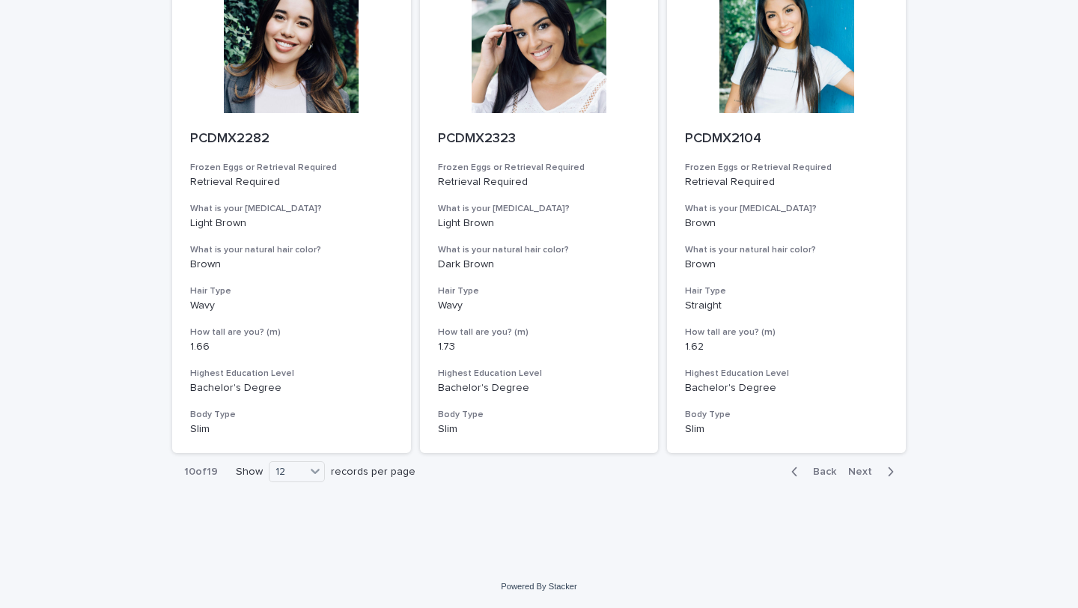
click at [821, 468] on span "Back" at bounding box center [820, 471] width 32 height 10
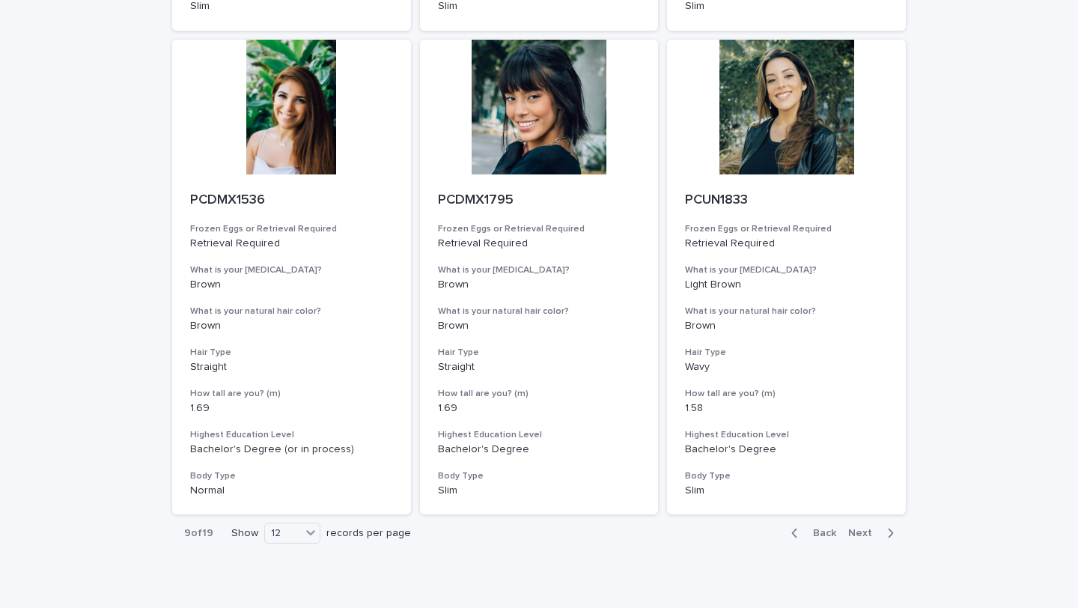
scroll to position [1630, 0]
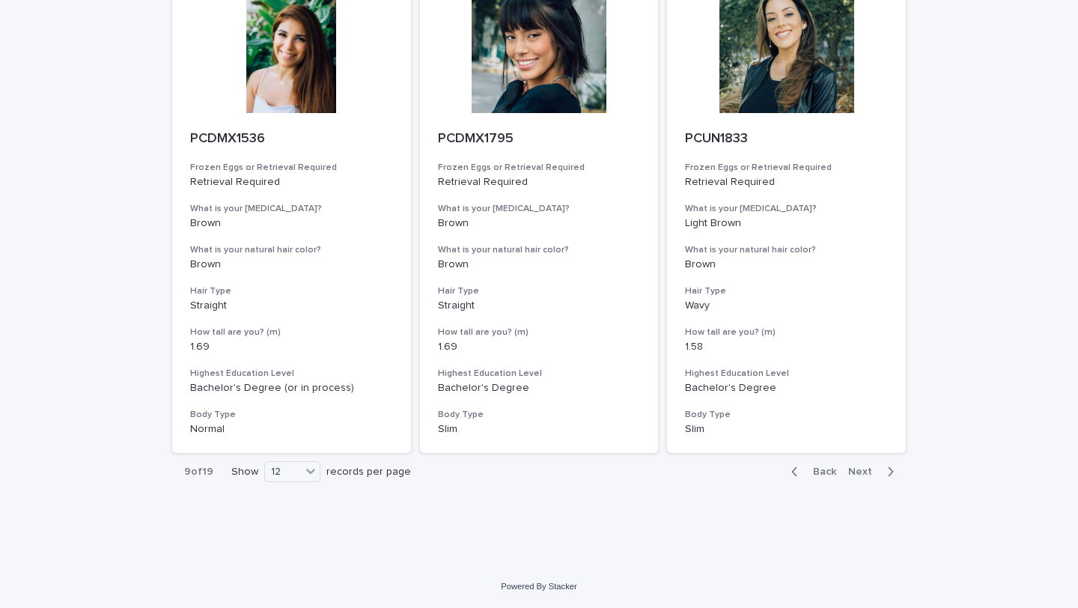
click at [828, 468] on span "Back" at bounding box center [820, 471] width 32 height 10
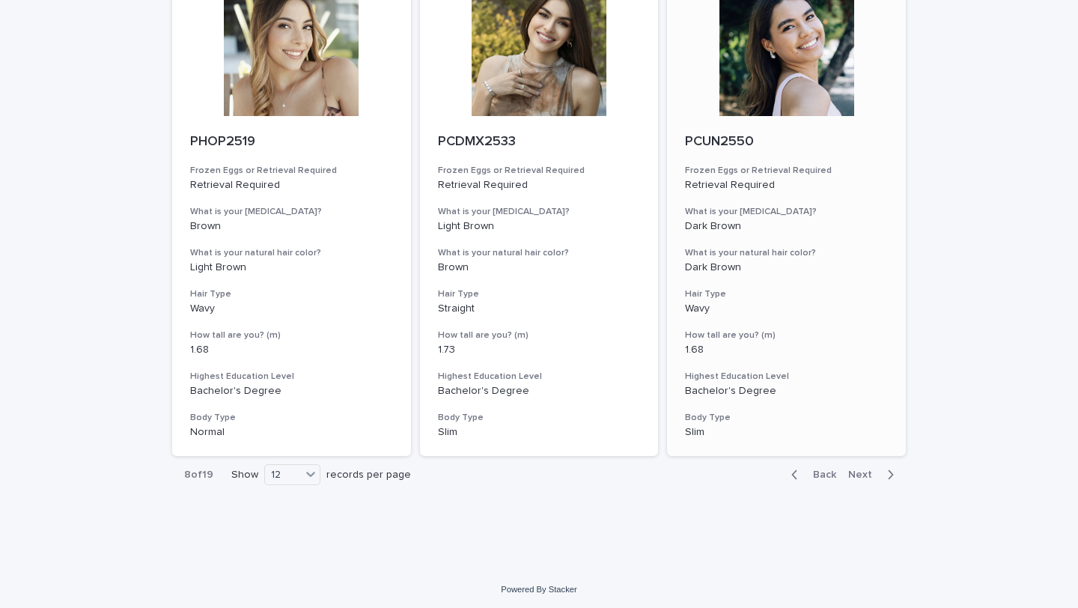
scroll to position [1630, 0]
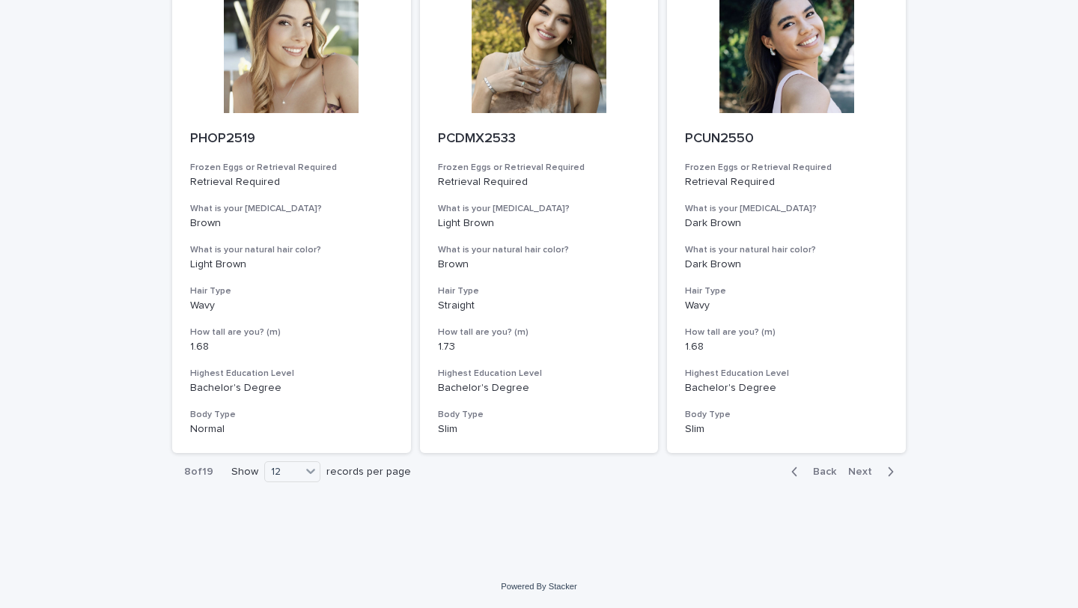
click at [820, 473] on span "Back" at bounding box center [820, 471] width 32 height 10
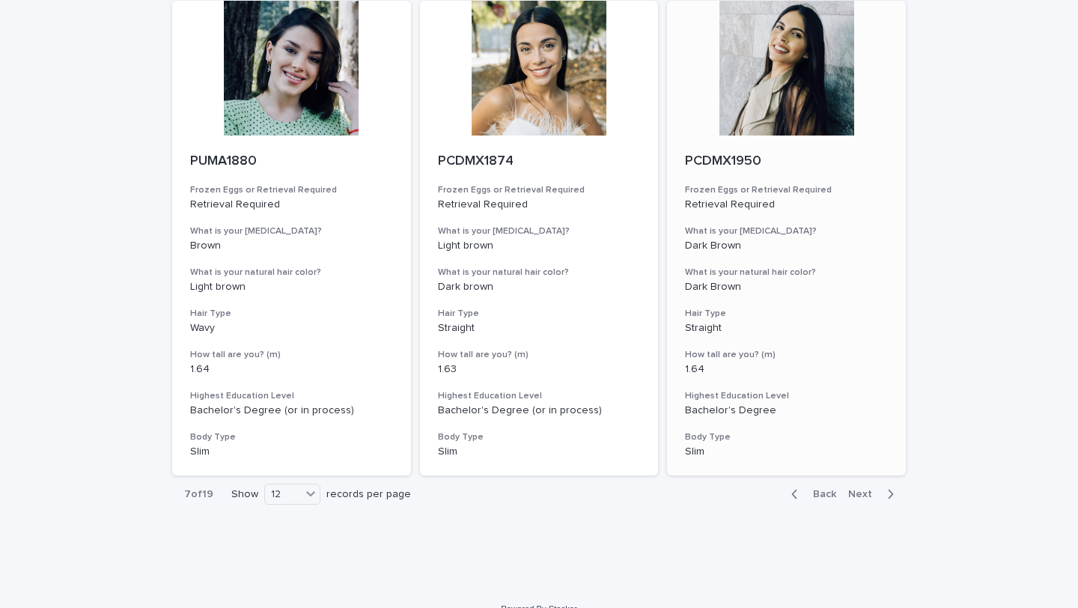
scroll to position [1630, 0]
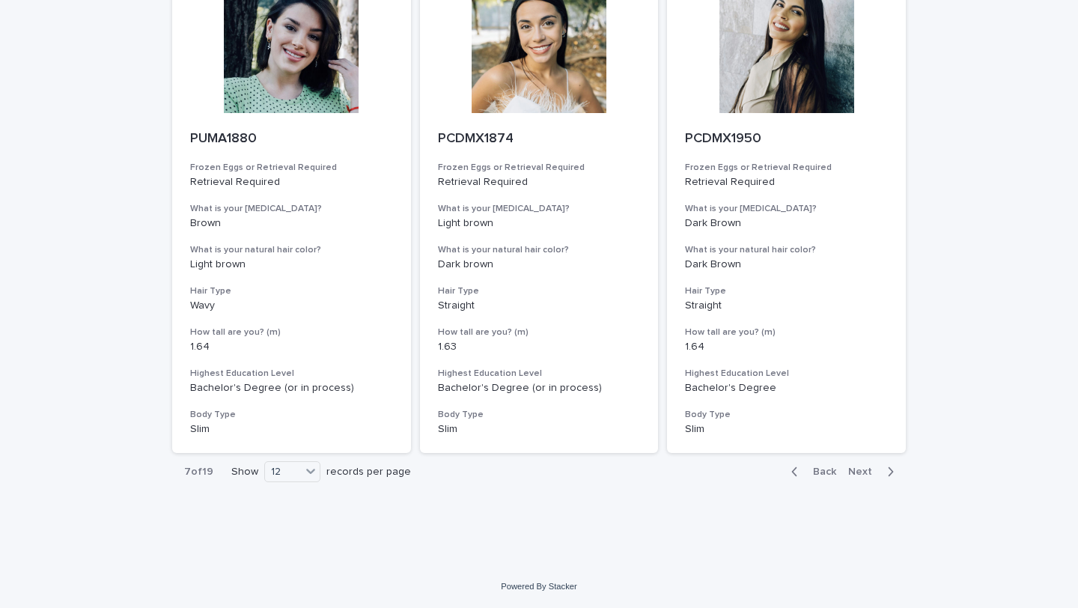
click at [831, 474] on span "Back" at bounding box center [820, 471] width 32 height 10
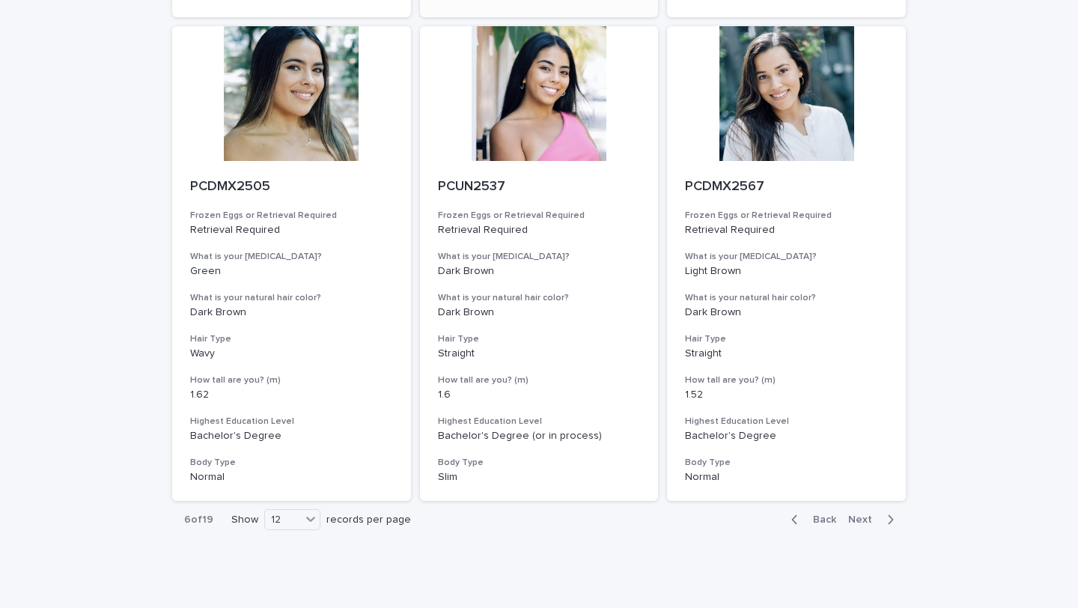
scroll to position [1630, 0]
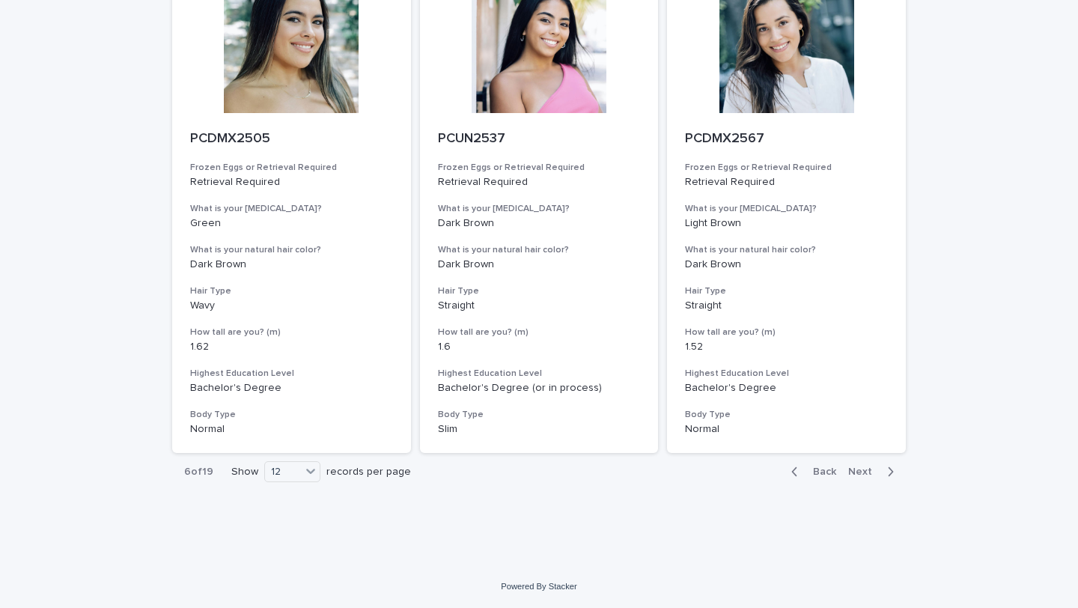
click at [829, 475] on span "Back" at bounding box center [820, 471] width 32 height 10
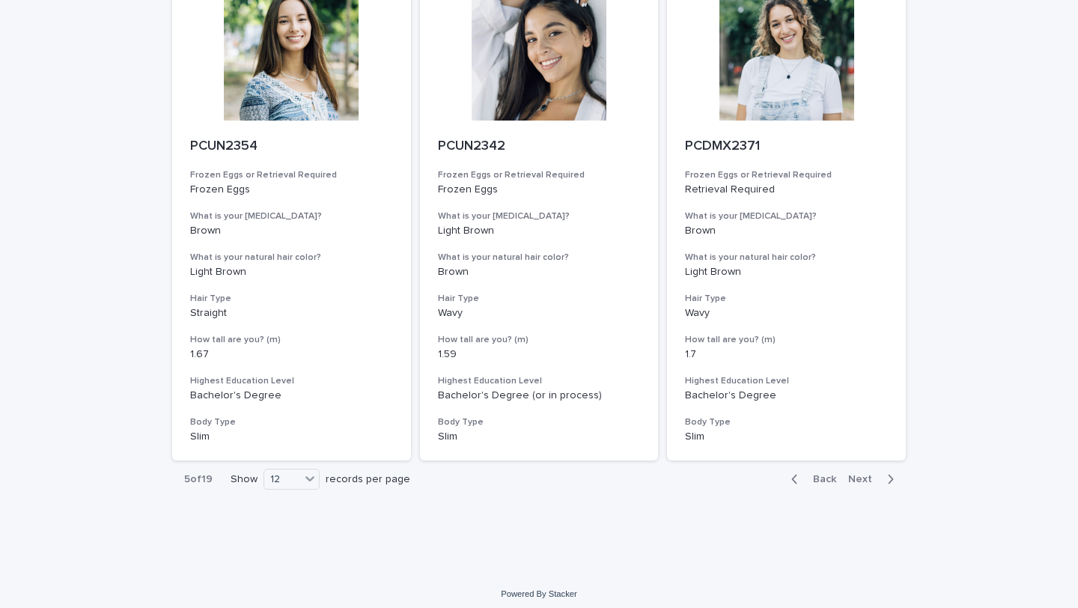
scroll to position [1630, 0]
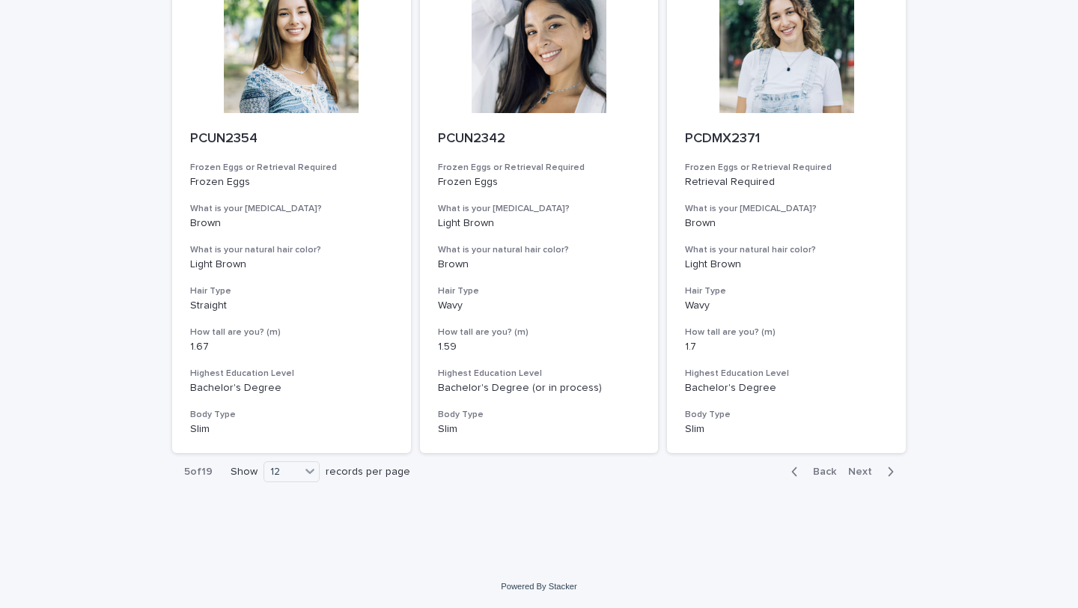
click at [828, 477] on span "Back" at bounding box center [820, 471] width 32 height 10
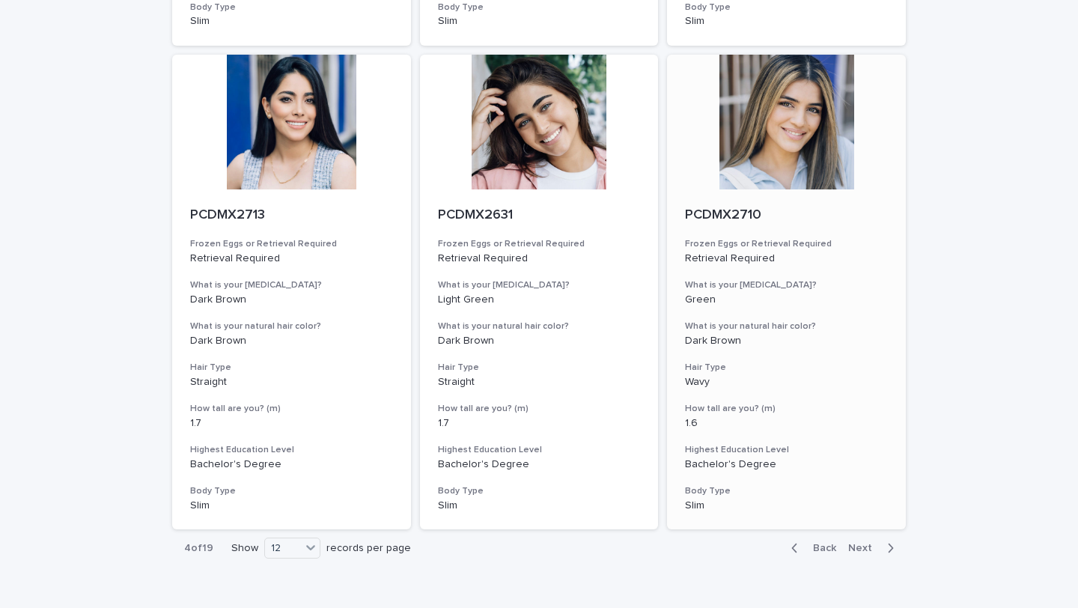
scroll to position [1630, 0]
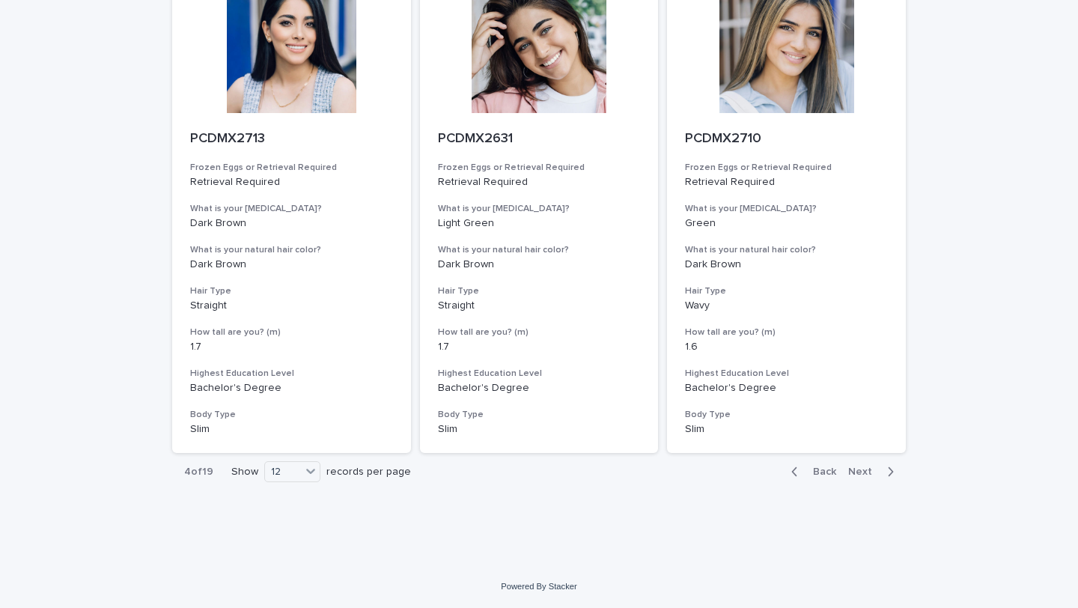
click at [826, 470] on span "Back" at bounding box center [820, 471] width 32 height 10
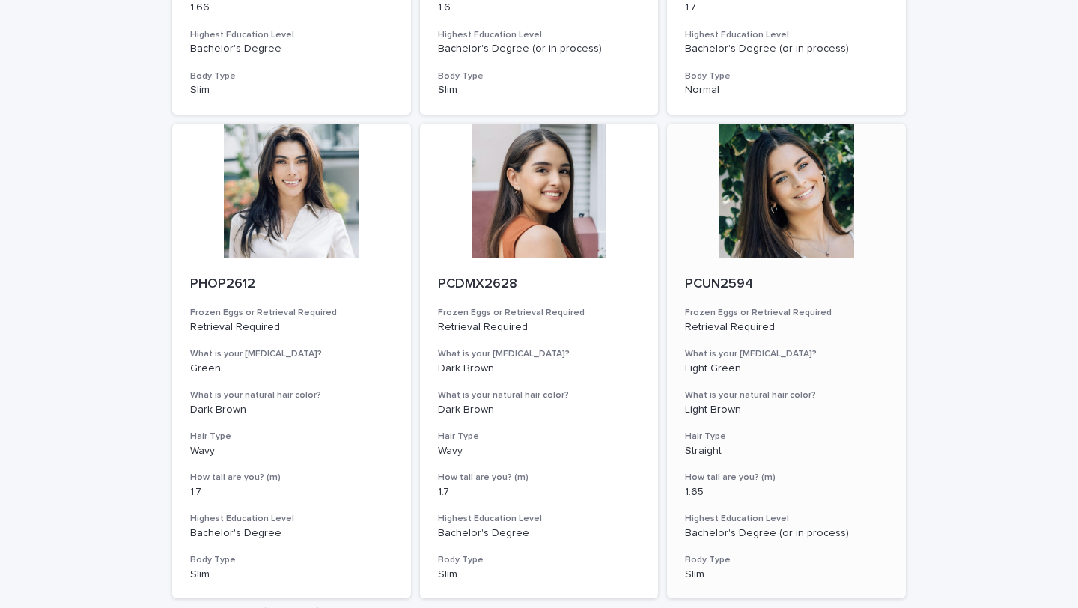
scroll to position [1630, 0]
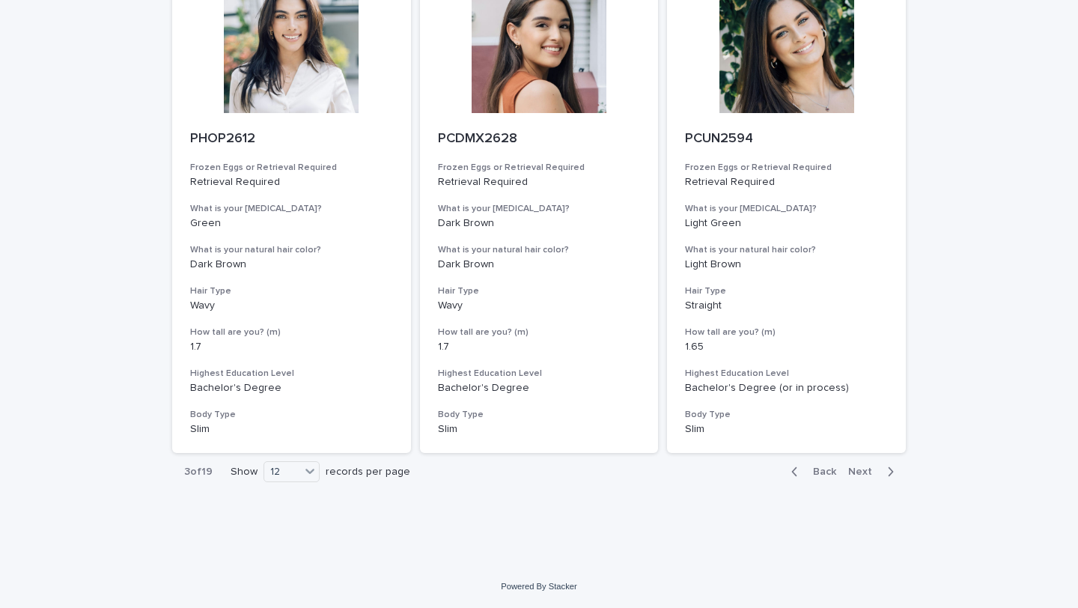
click at [811, 466] on span "Back" at bounding box center [820, 471] width 32 height 10
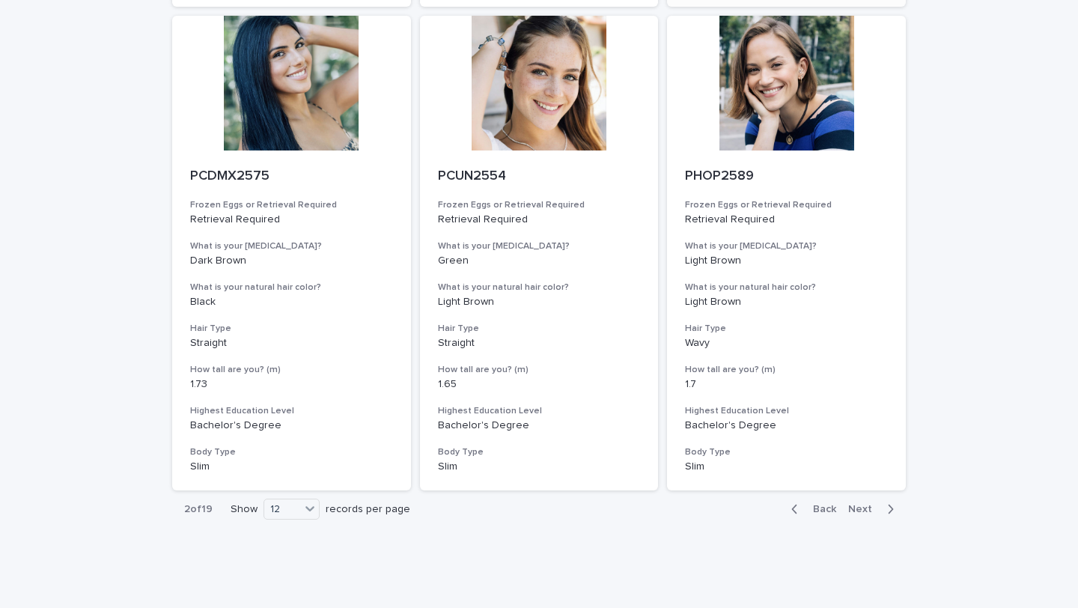
scroll to position [1630, 0]
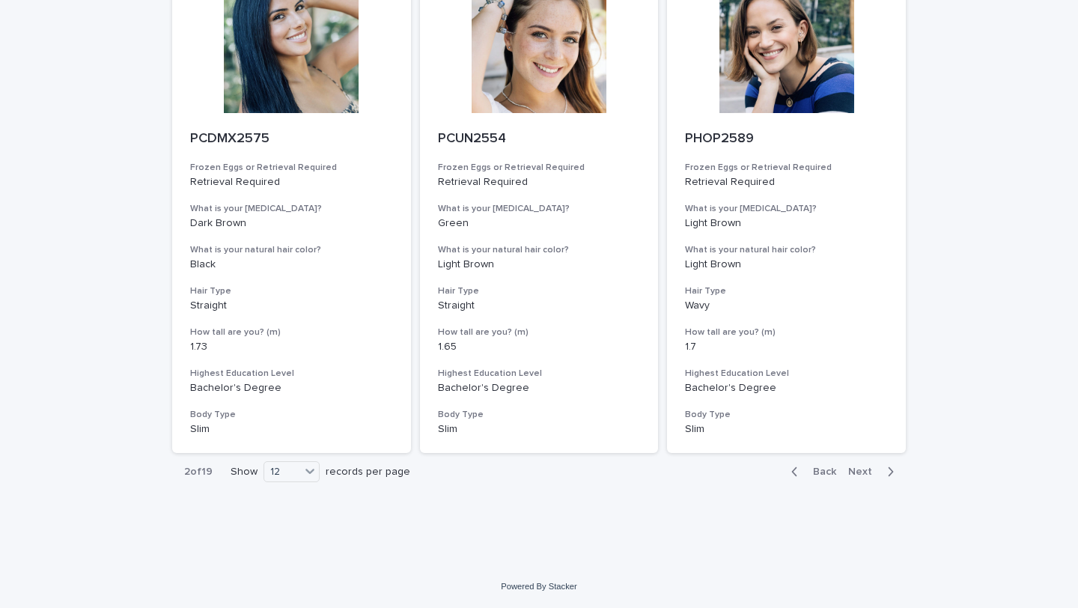
click at [817, 466] on span "Back" at bounding box center [820, 471] width 32 height 10
